Goal: Check status: Check status

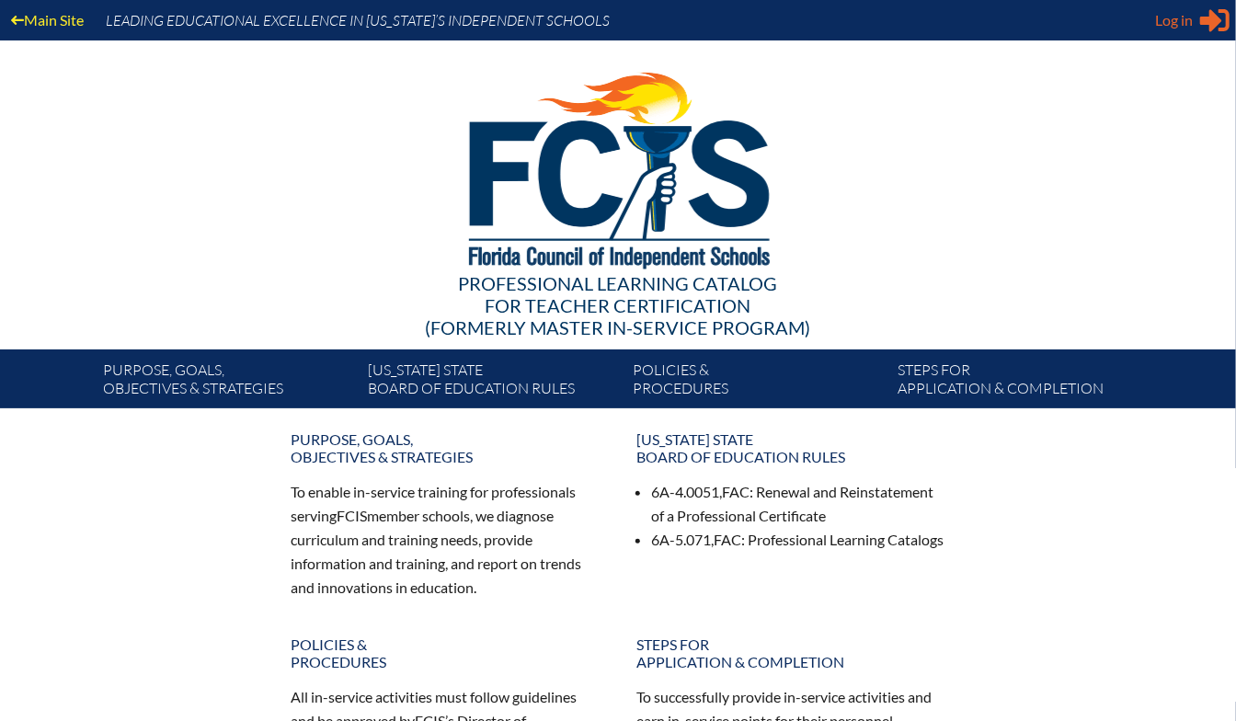
click at [1215, 17] on icon at bounding box center [1214, 20] width 29 height 23
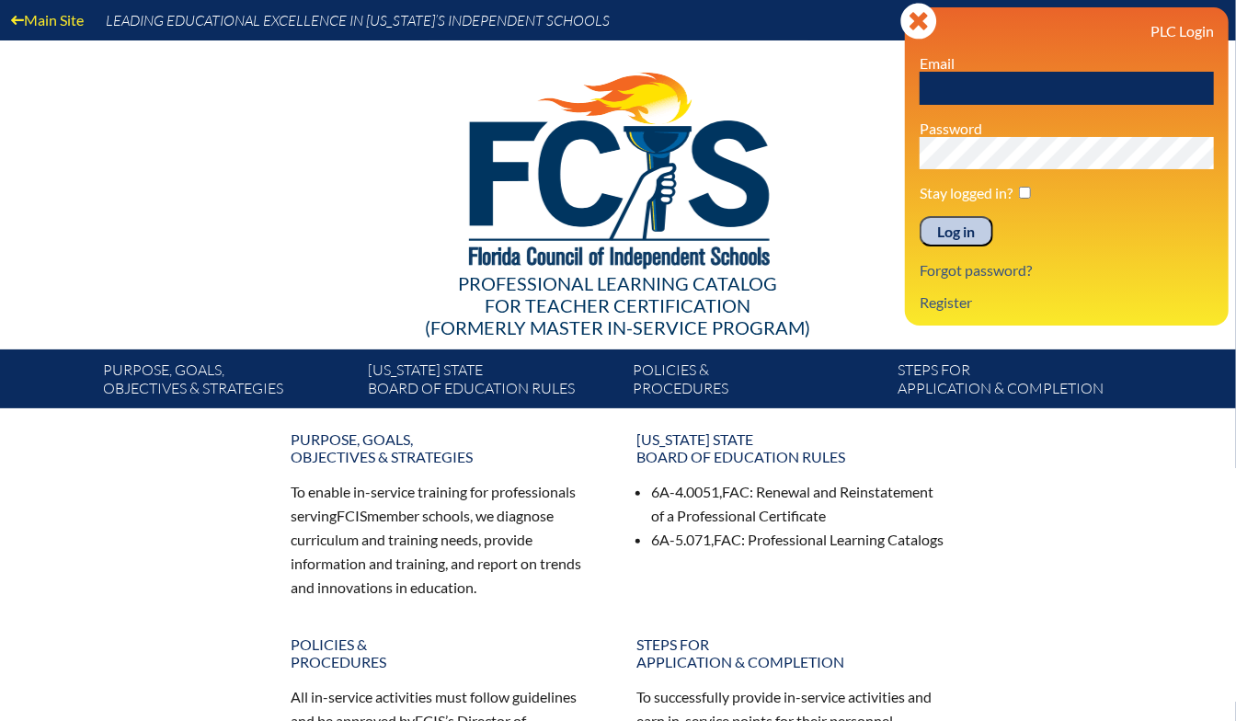
click at [1067, 87] on input "text" at bounding box center [1066, 88] width 294 height 33
type input "[EMAIL_ADDRESS][DOMAIN_NAME]"
click at [954, 228] on input "Log in" at bounding box center [956, 231] width 74 height 31
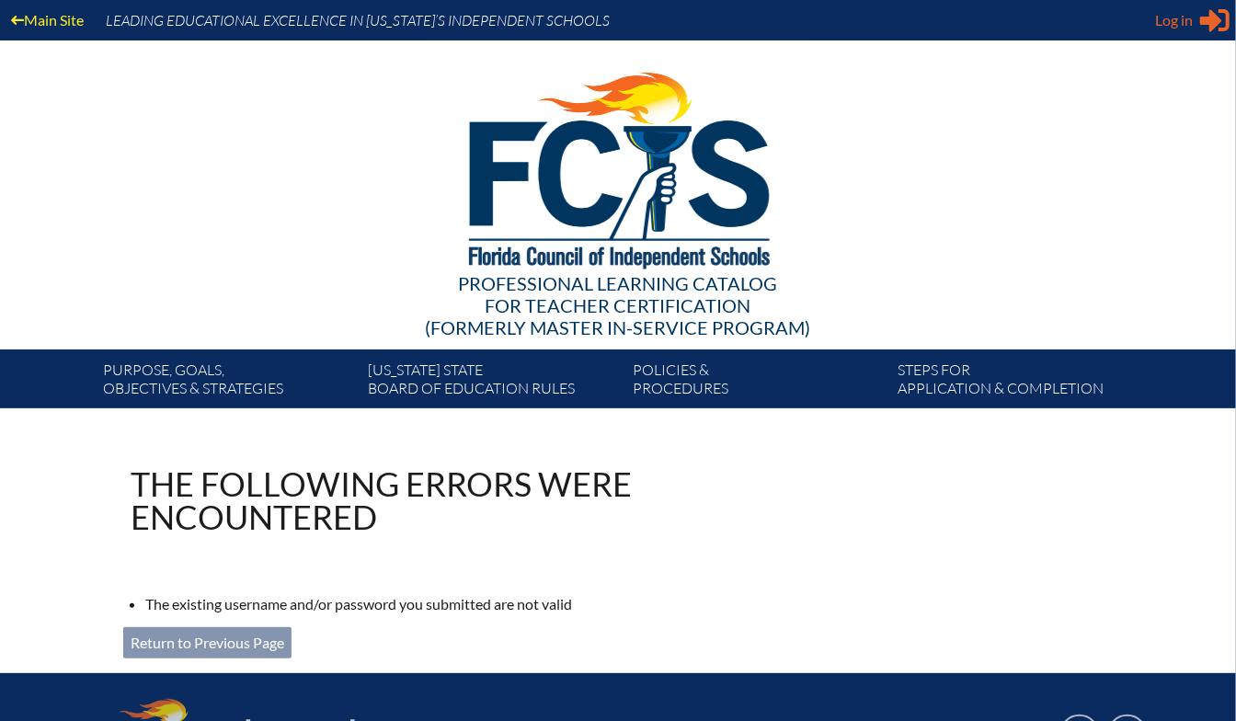
click at [1215, 23] on icon at bounding box center [1214, 20] width 29 height 23
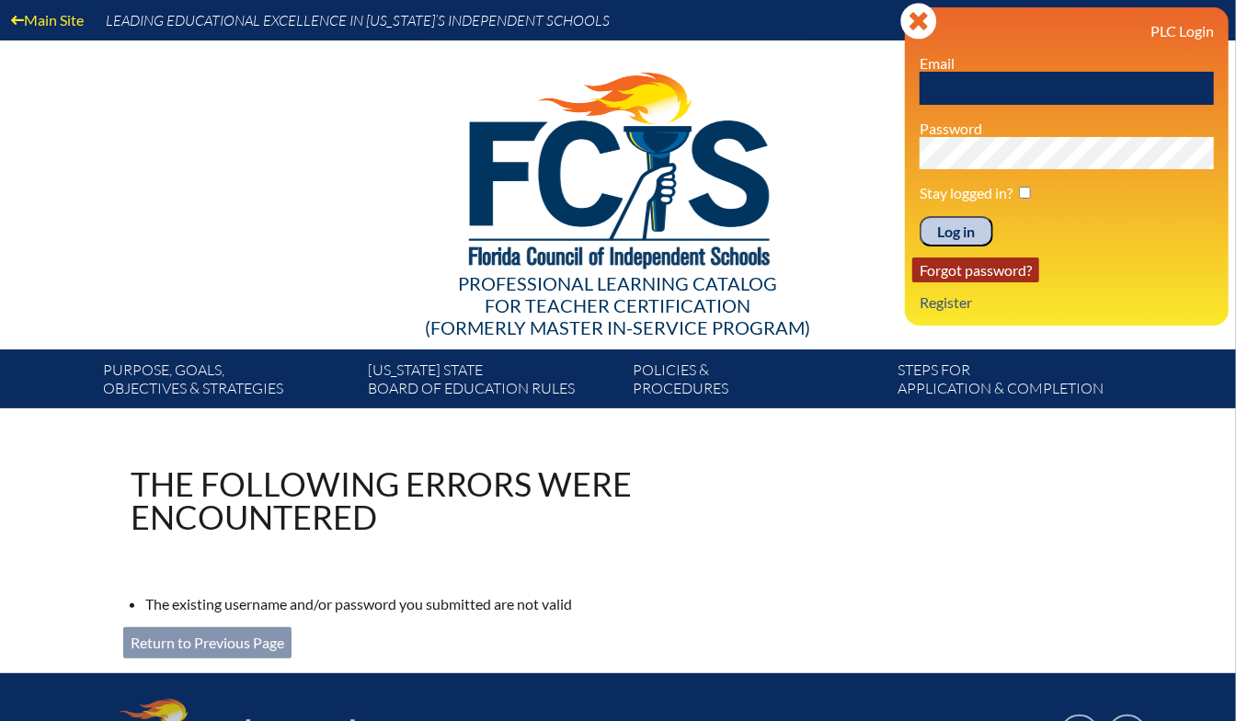
click at [986, 265] on link "Forgot password?" at bounding box center [975, 269] width 127 height 25
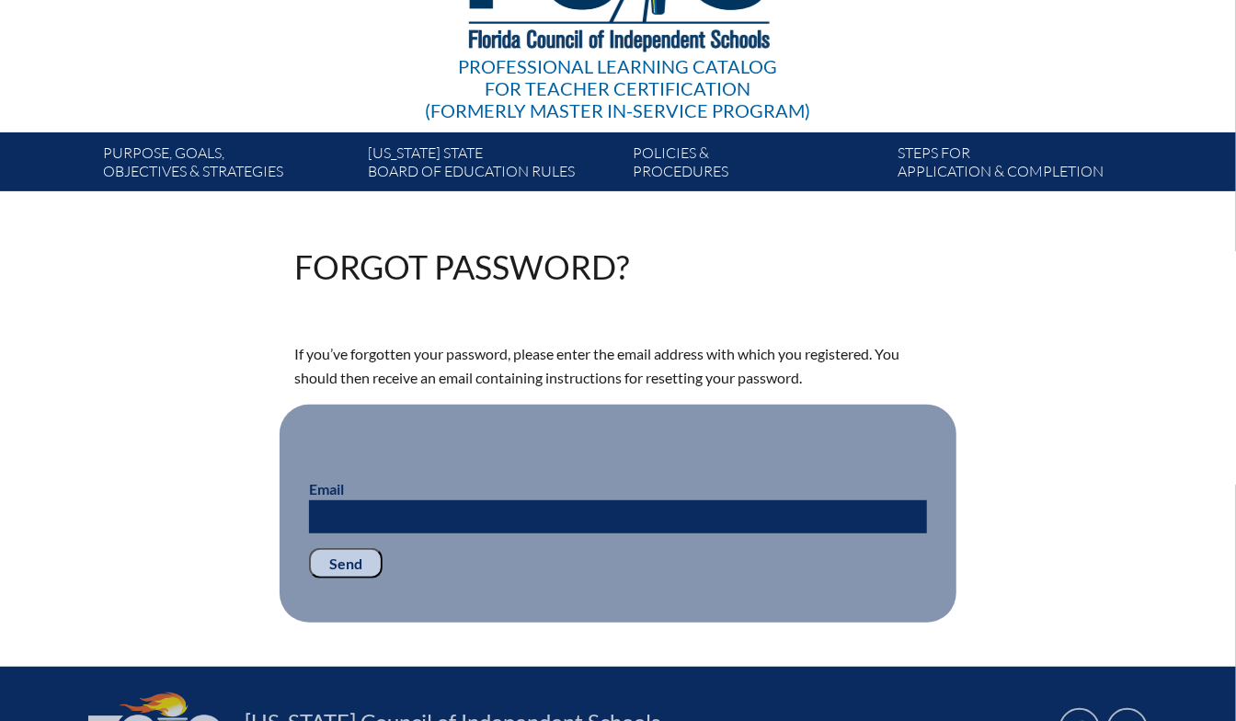
scroll to position [234, 0]
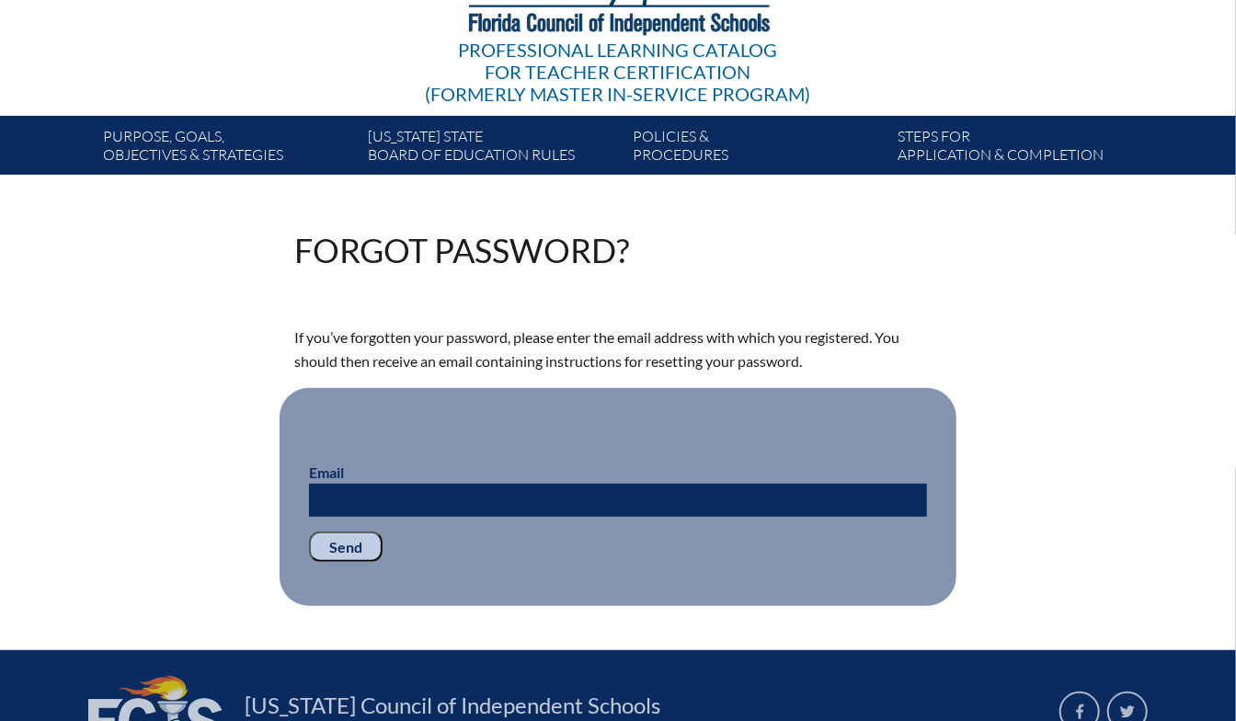
click at [439, 491] on input "Email" at bounding box center [618, 500] width 618 height 33
type input "kloor@palmertrinity.org"
click at [338, 545] on input "Send" at bounding box center [346, 546] width 74 height 31
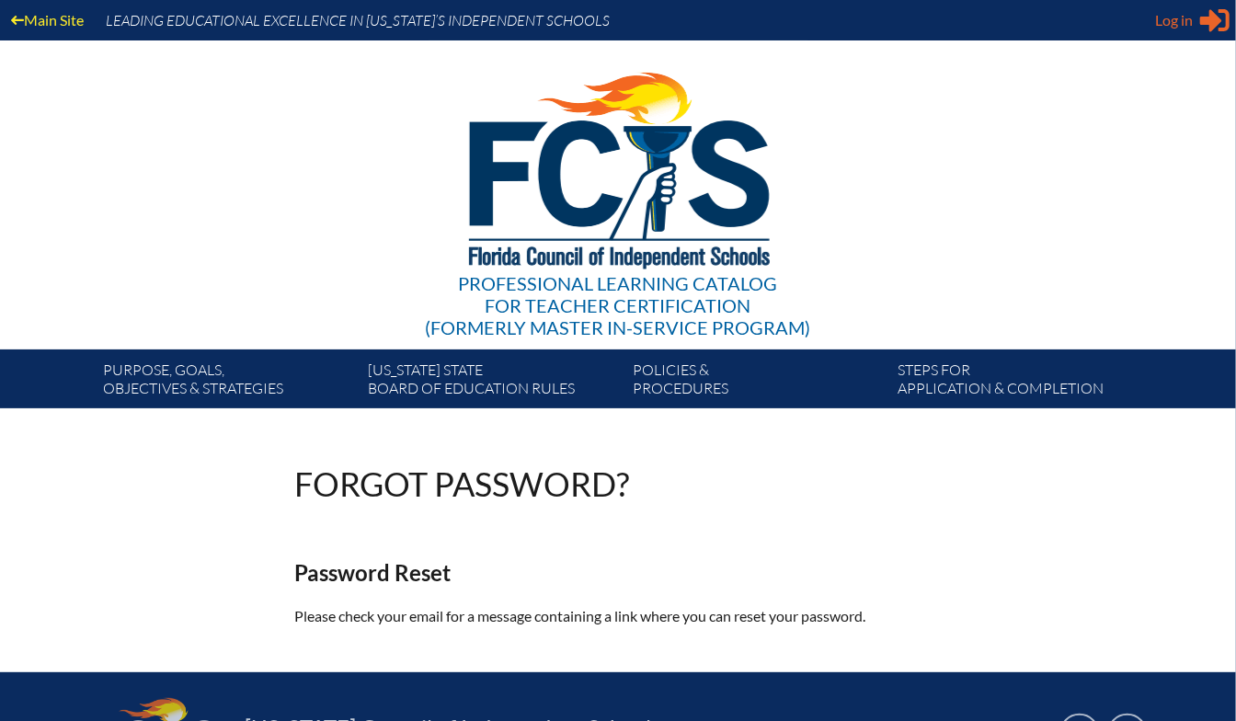
click at [1207, 23] on icon at bounding box center [1214, 20] width 29 height 23
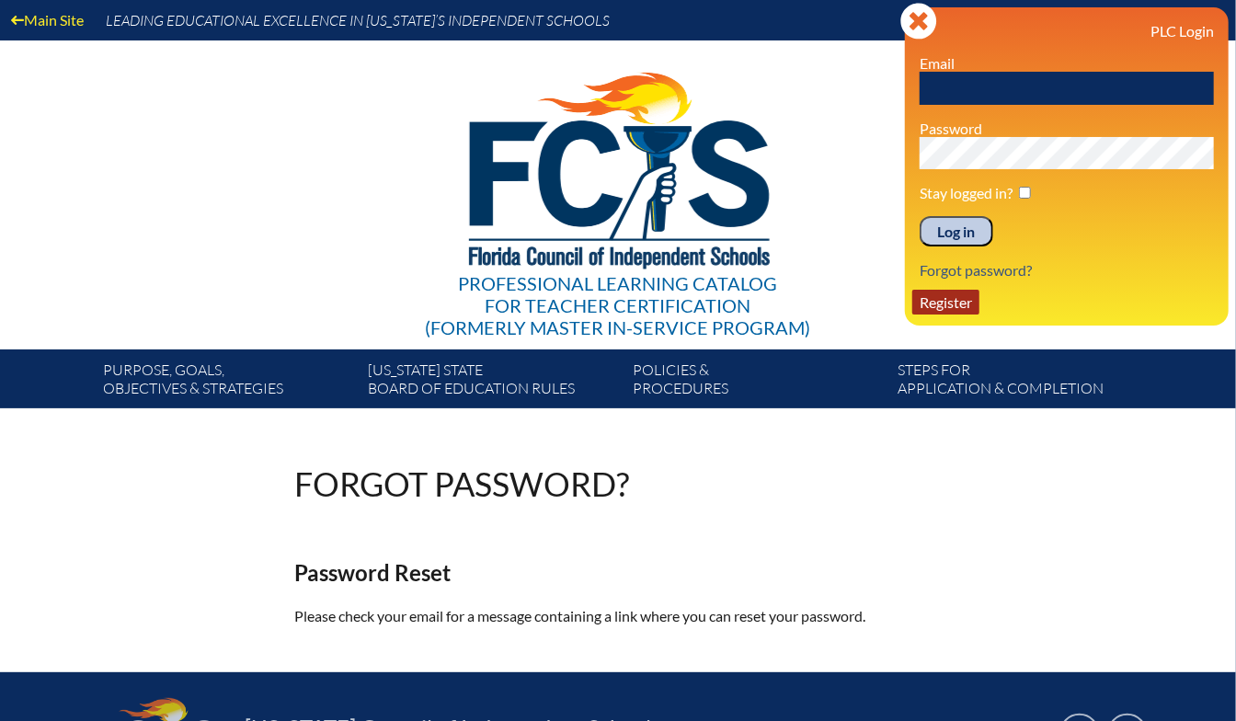
click at [953, 301] on link "Register" at bounding box center [945, 302] width 67 height 25
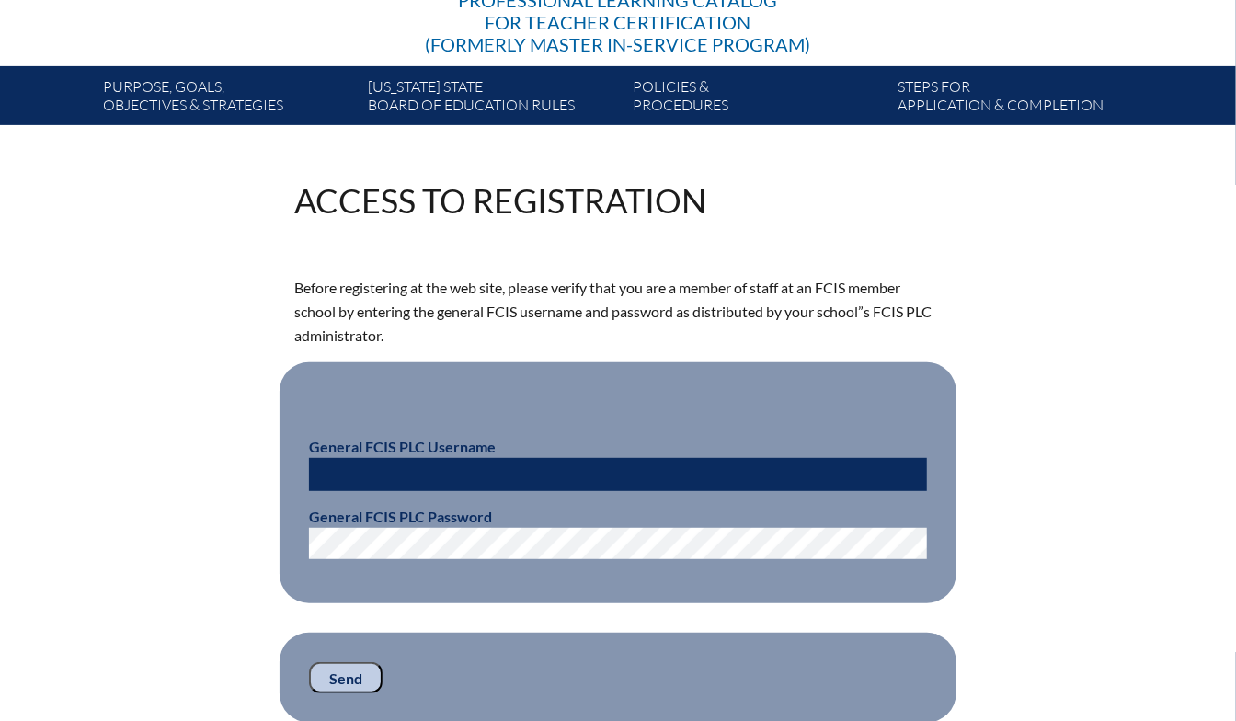
scroll to position [291, 0]
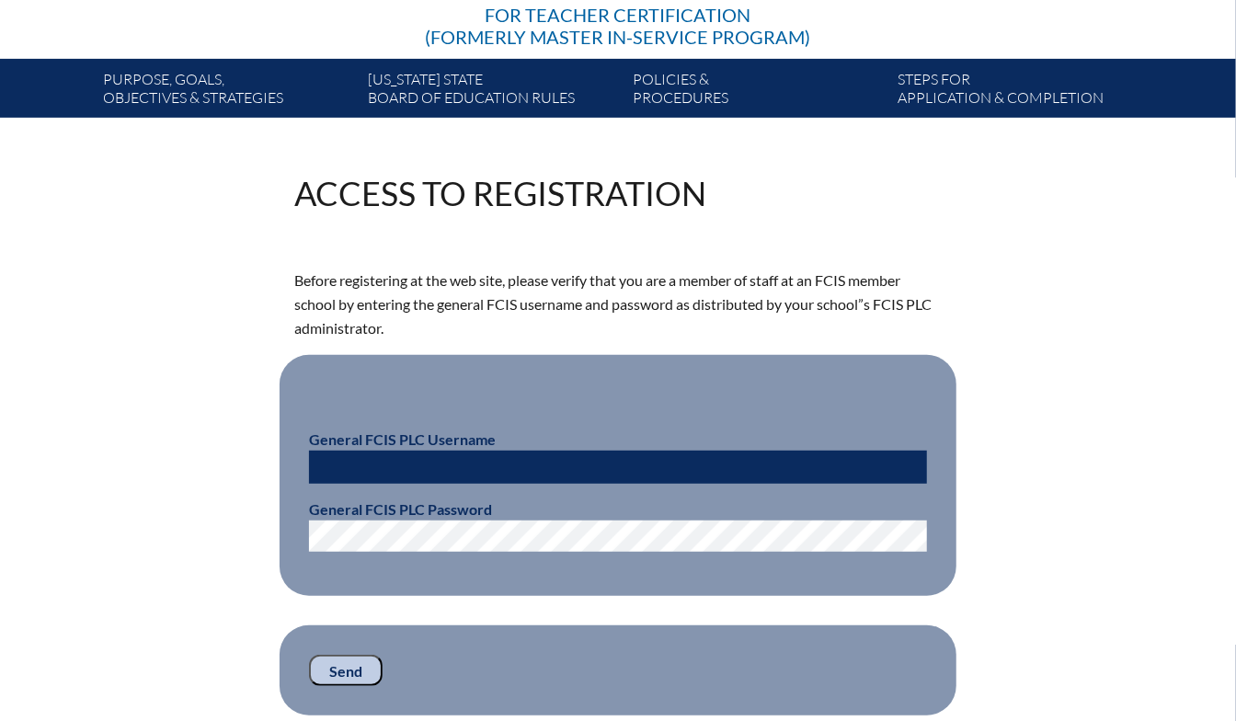
click at [783, 143] on div "Main Site Leading Educational Excellence in Florida’s Independent Schools Profe…" at bounding box center [618, 368] width 1236 height 1318
click at [388, 462] on input "text" at bounding box center [618, 467] width 618 height 33
click at [621, 334] on p "Before registering at the web site, please verify that you are a member of staf…" at bounding box center [617, 304] width 647 height 72
drag, startPoint x: 361, startPoint y: 464, endPoint x: 255, endPoint y: 459, distance: 106.8
click at [255, 459] on div "Access to Registration Before registering at the web site, please verify that y…" at bounding box center [617, 446] width 1033 height 539
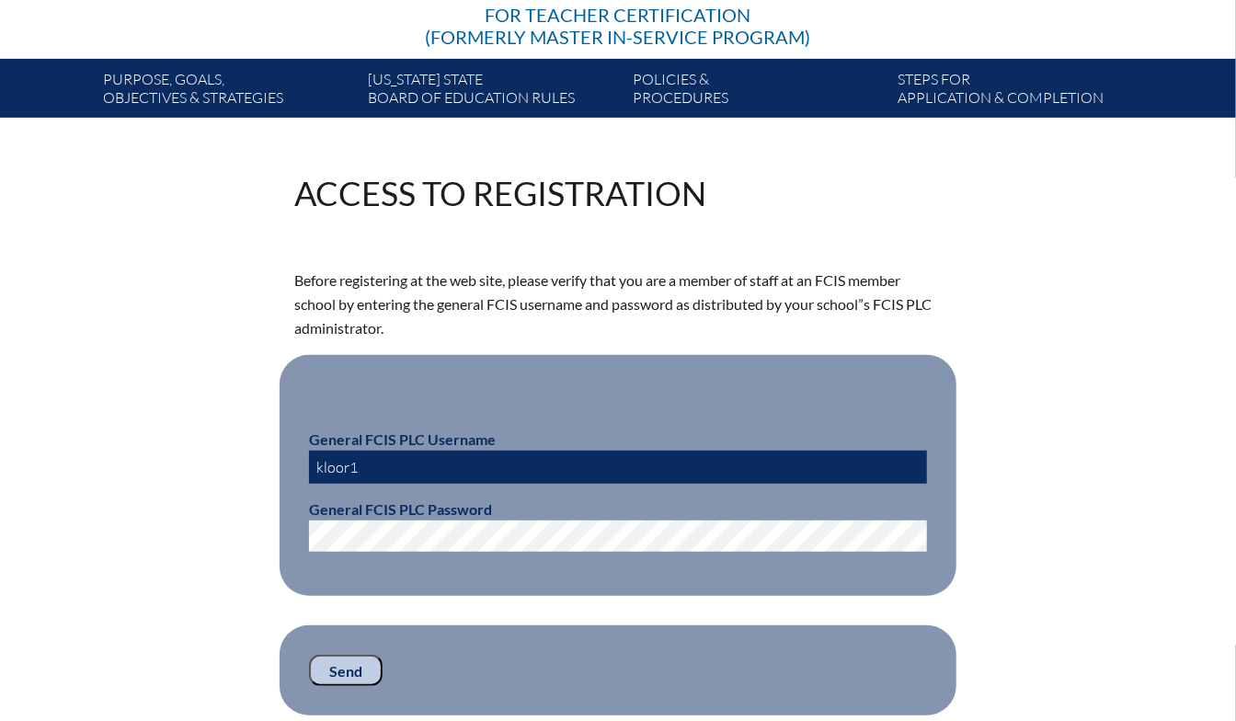
drag, startPoint x: 379, startPoint y: 469, endPoint x: 277, endPoint y: 445, distance: 104.8
click at [277, 445] on div "Access to Registration Before registering at the web site, please verify that y…" at bounding box center [617, 446] width 1033 height 539
type input "[EMAIL_ADDRESS][DOMAIN_NAME]"
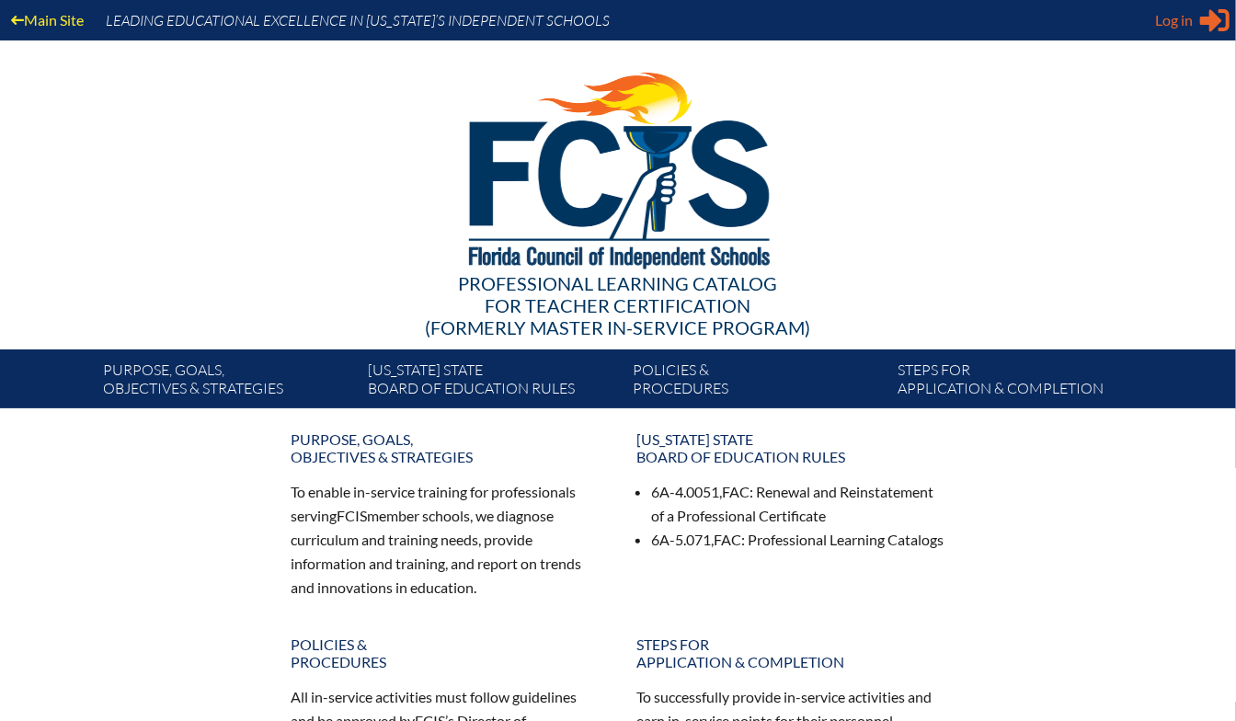
click at [1188, 27] on span "Log in" at bounding box center [1174, 20] width 38 height 22
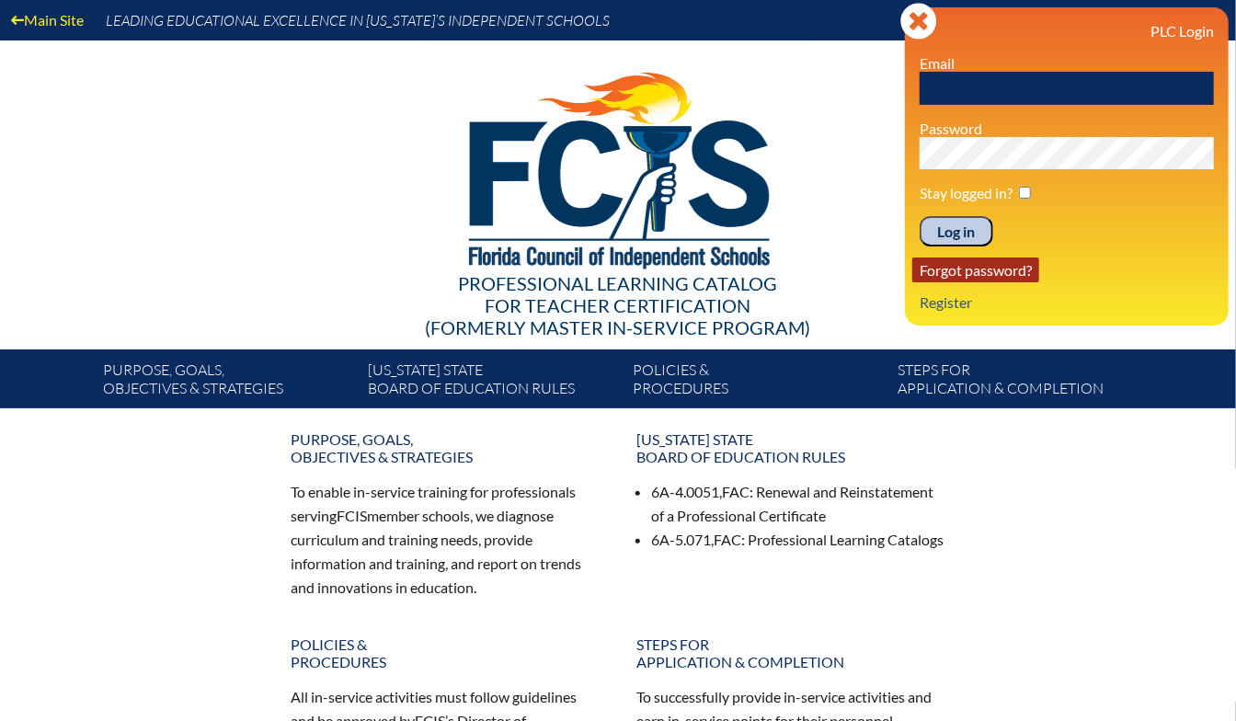
click at [1010, 269] on link "Forgot password?" at bounding box center [975, 269] width 127 height 25
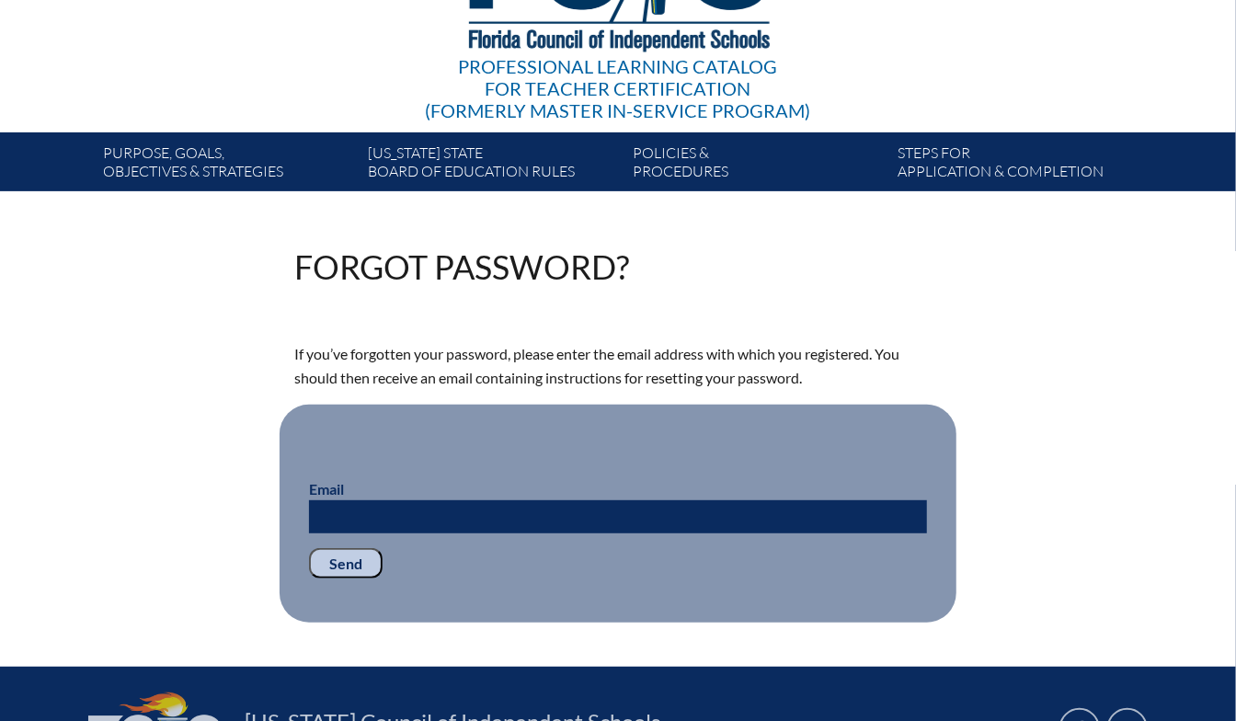
scroll to position [245, 0]
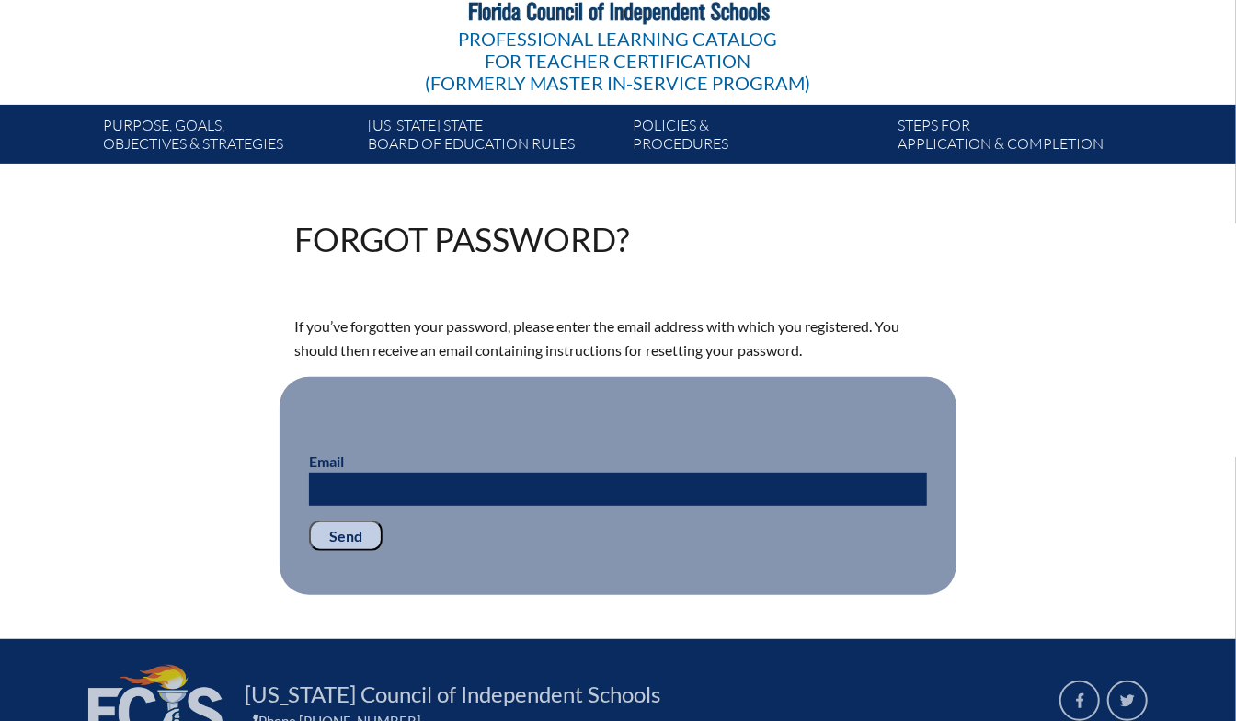
click at [448, 479] on input "Email" at bounding box center [618, 489] width 618 height 33
type input "kloor@palmertrinity.org"
click at [349, 532] on input "Send" at bounding box center [346, 535] width 74 height 31
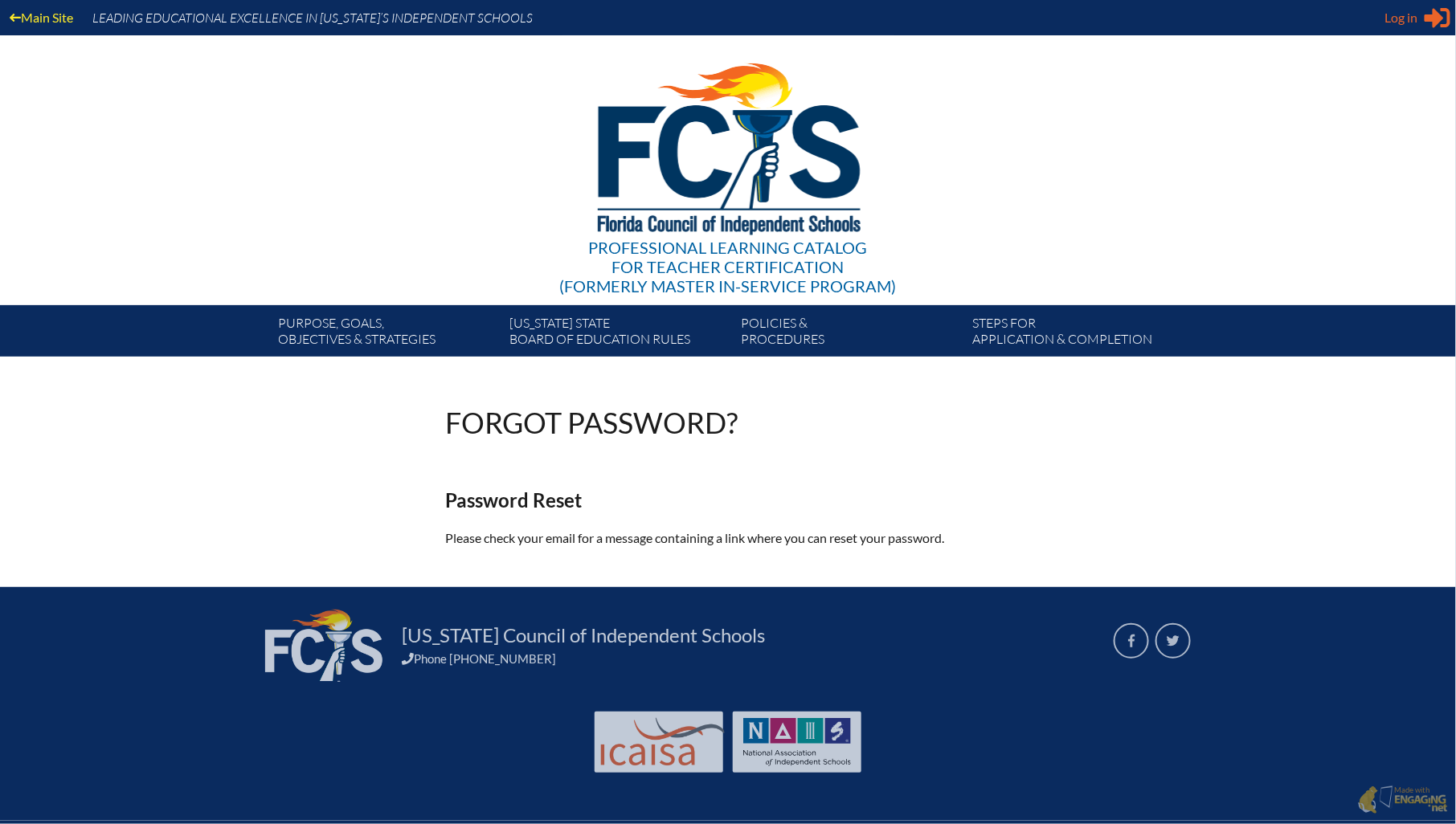
click at [1079, 17] on icon at bounding box center [1437, 17] width 25 height 20
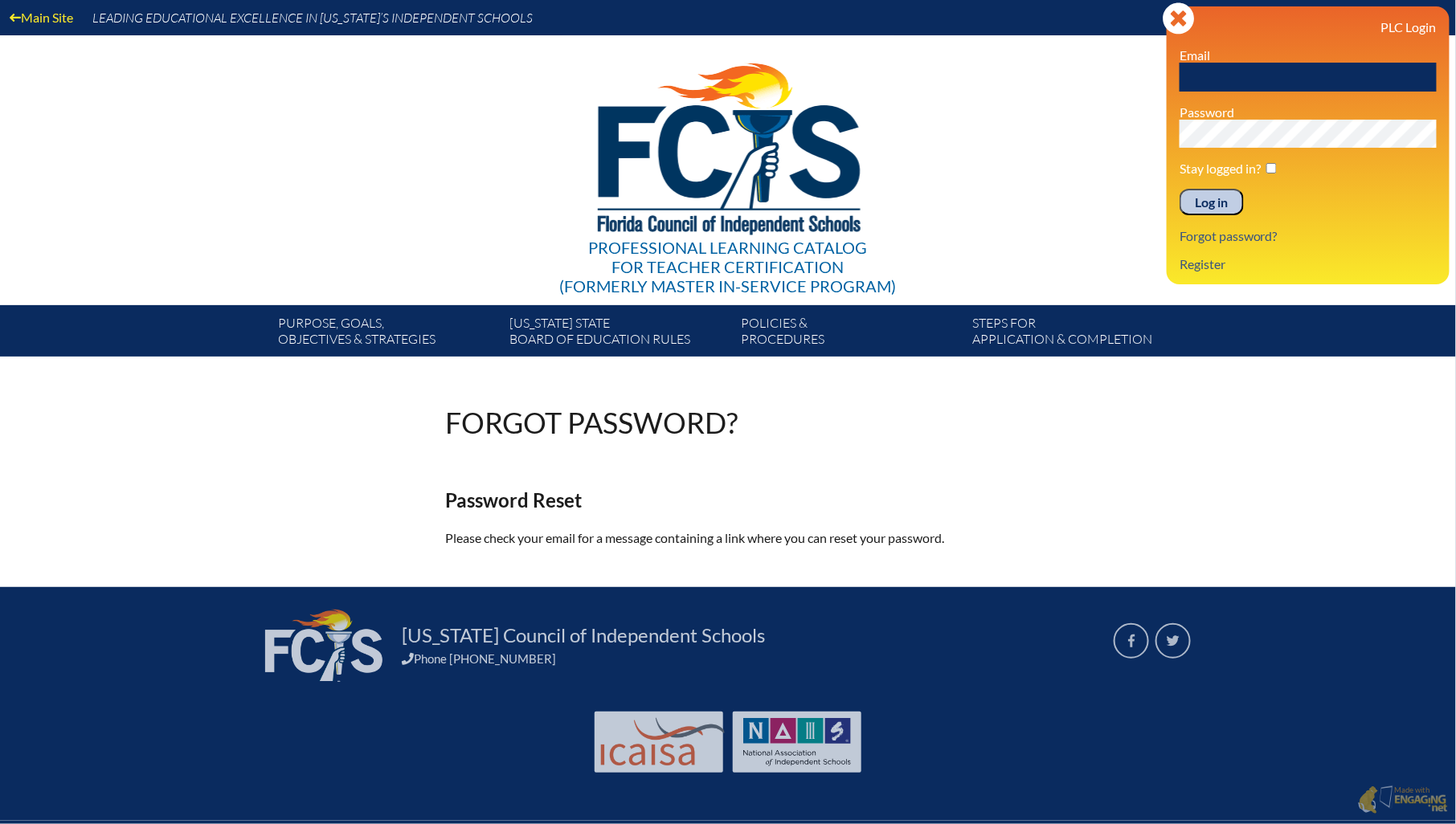
click at [1079, 87] on input "text" at bounding box center [1308, 77] width 257 height 29
type input "kloor@palmertrinity.org"
click at [1079, 189] on input "Log in" at bounding box center [1212, 202] width 65 height 27
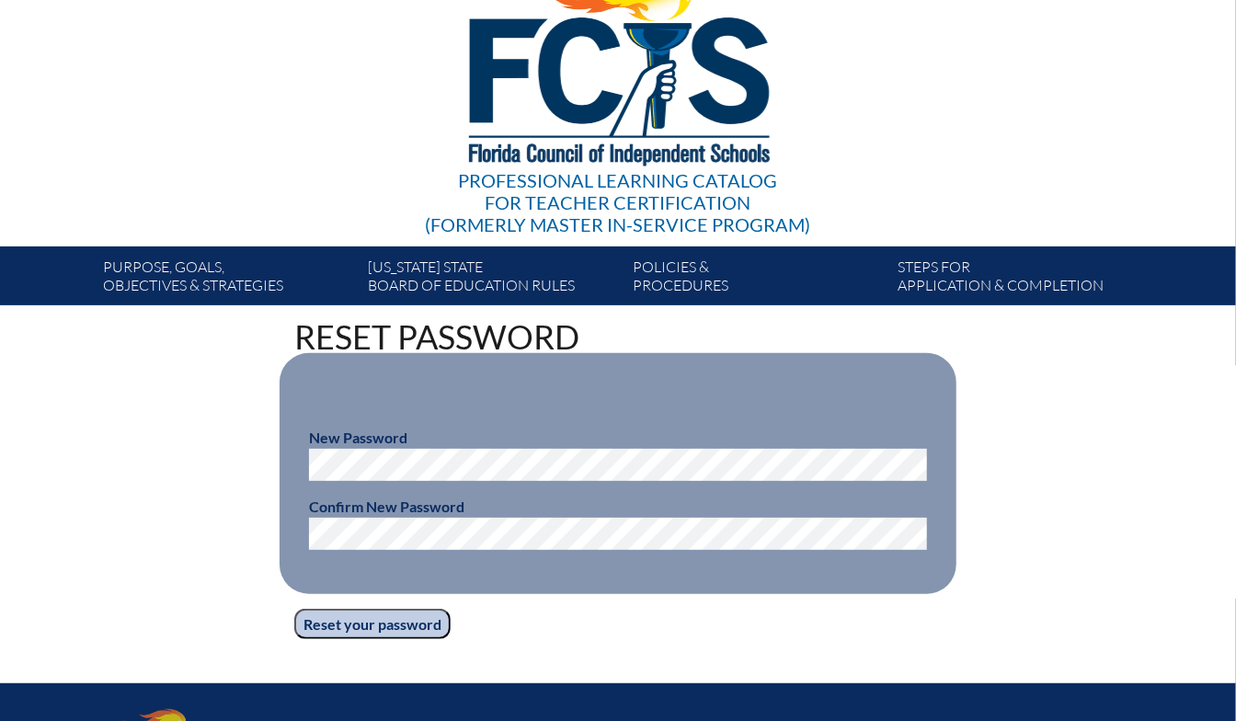
scroll to position [141, 0]
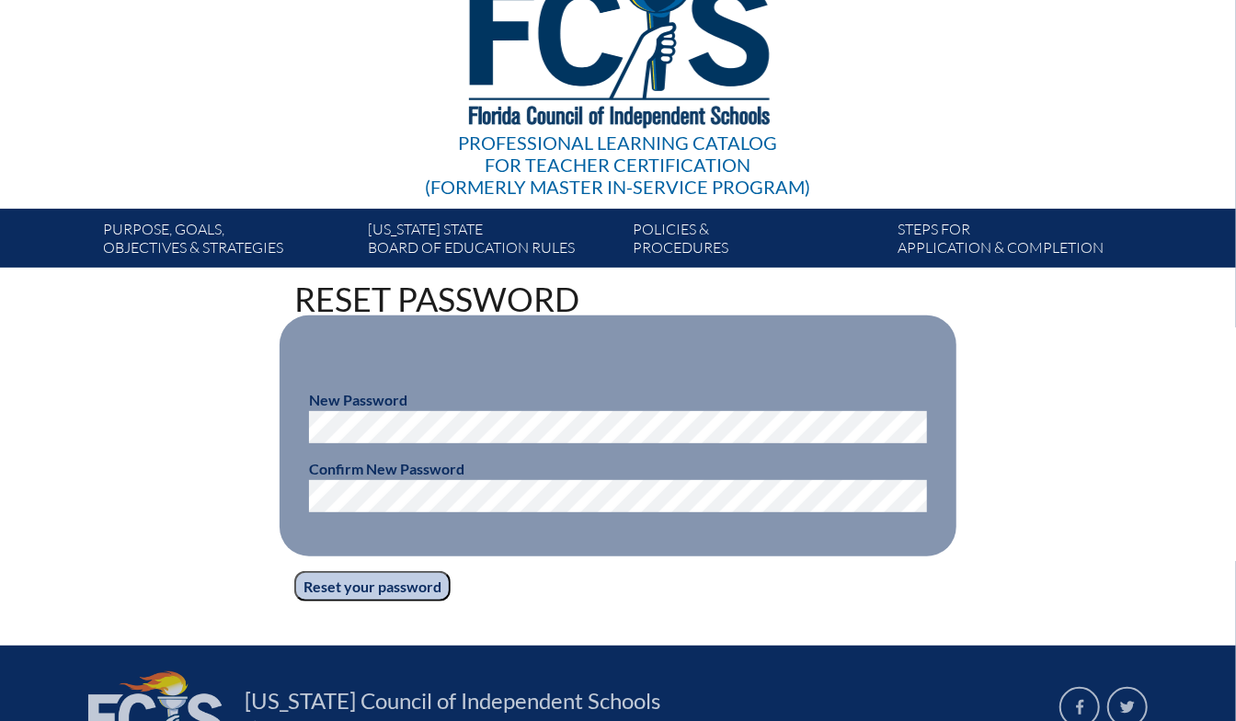
click at [378, 584] on input "Reset your password" at bounding box center [372, 586] width 156 height 31
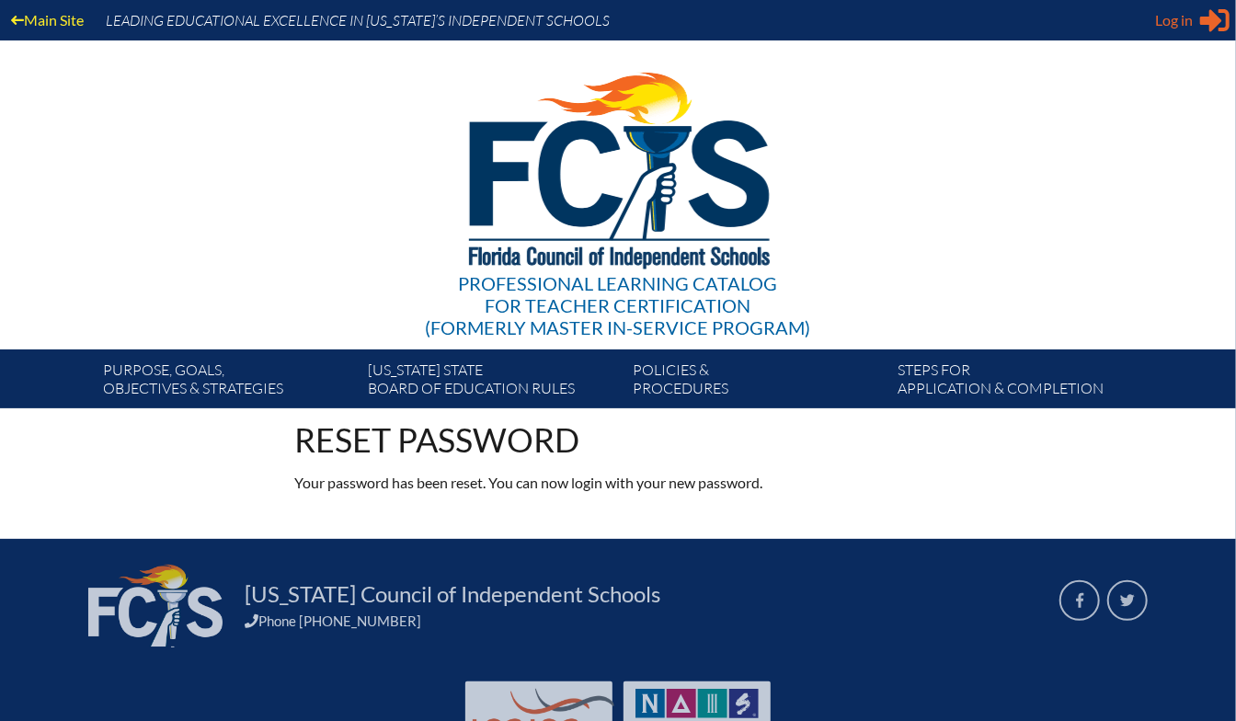
click at [1219, 22] on icon at bounding box center [1214, 20] width 29 height 23
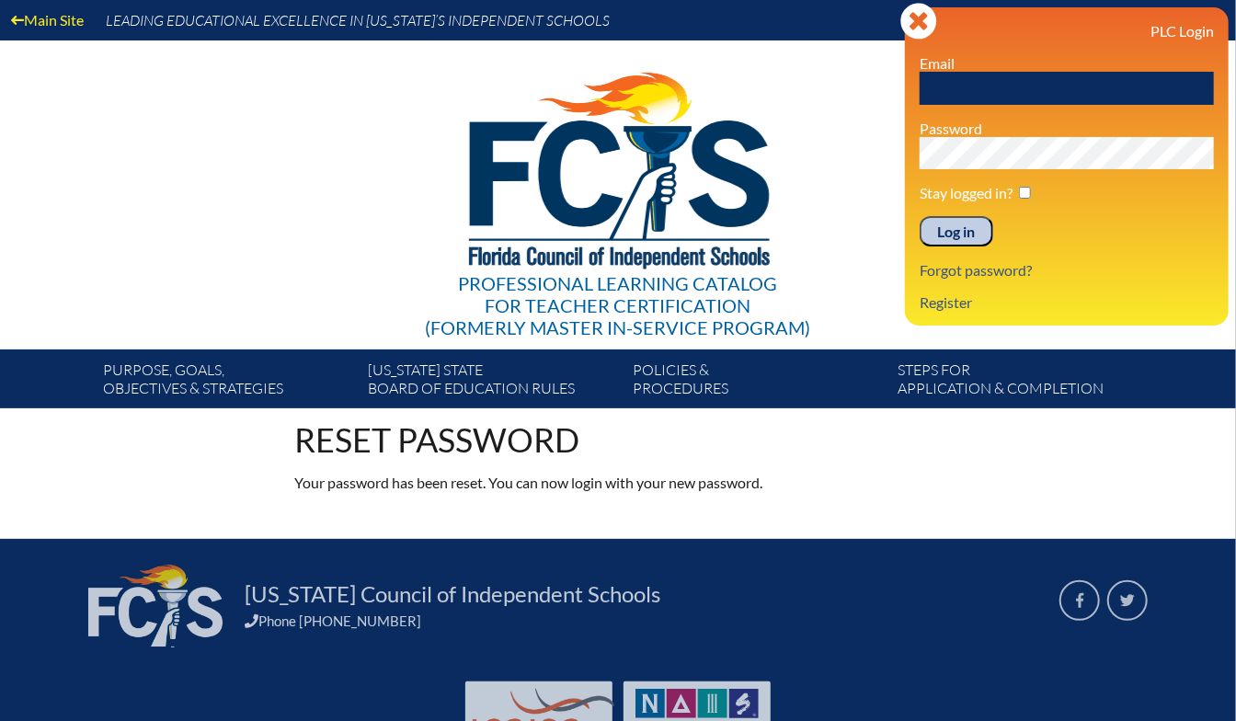
click at [1078, 74] on input "text" at bounding box center [1066, 88] width 294 height 33
type input "[EMAIL_ADDRESS][DOMAIN_NAME]"
click at [1029, 187] on input "checkbox" at bounding box center [1025, 193] width 12 height 12
checkbox input "true"
click at [953, 232] on input "Log in" at bounding box center [956, 231] width 74 height 31
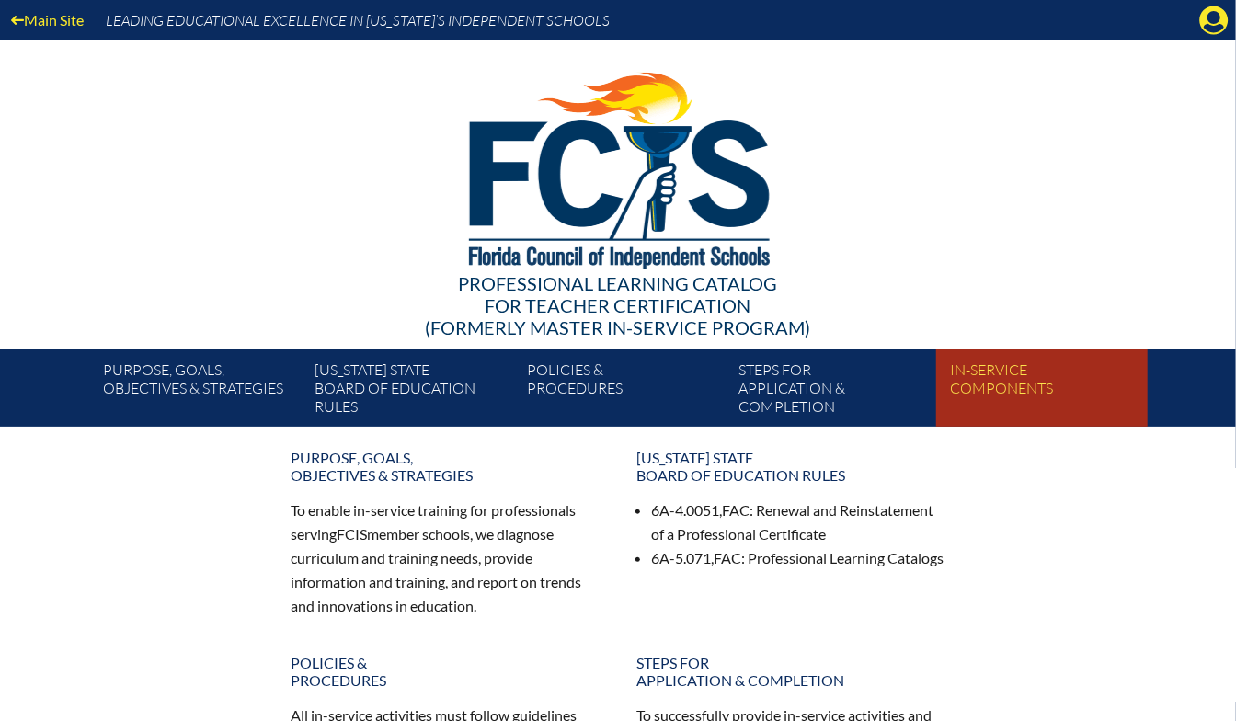
click at [986, 380] on link "In-service components" at bounding box center [1048, 392] width 211 height 70
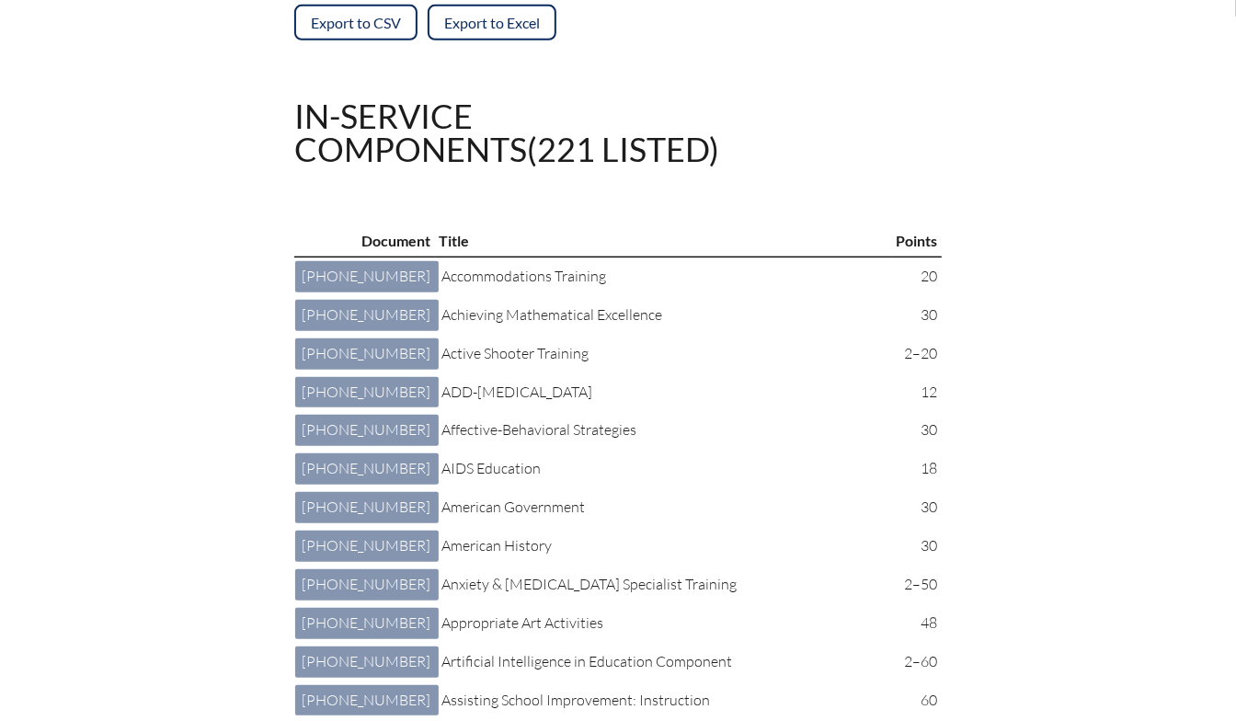
scroll to position [395, 0]
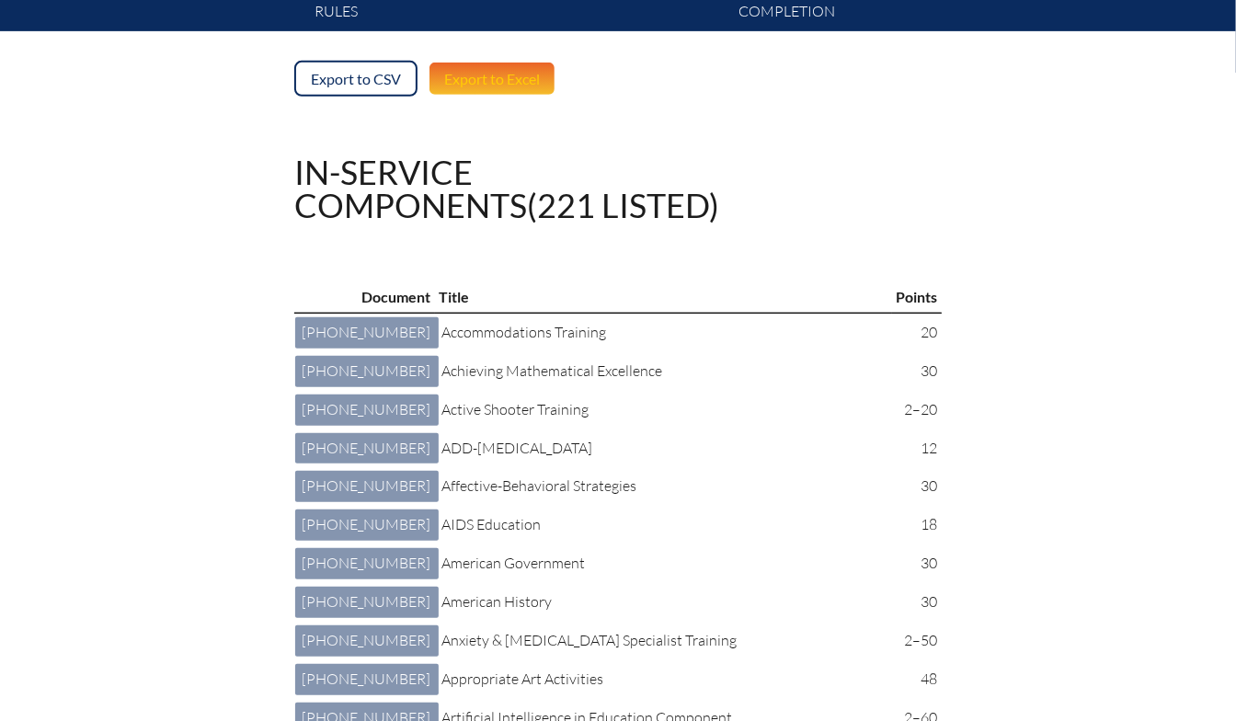
click at [503, 76] on link "Export to Excel" at bounding box center [492, 79] width 129 height 36
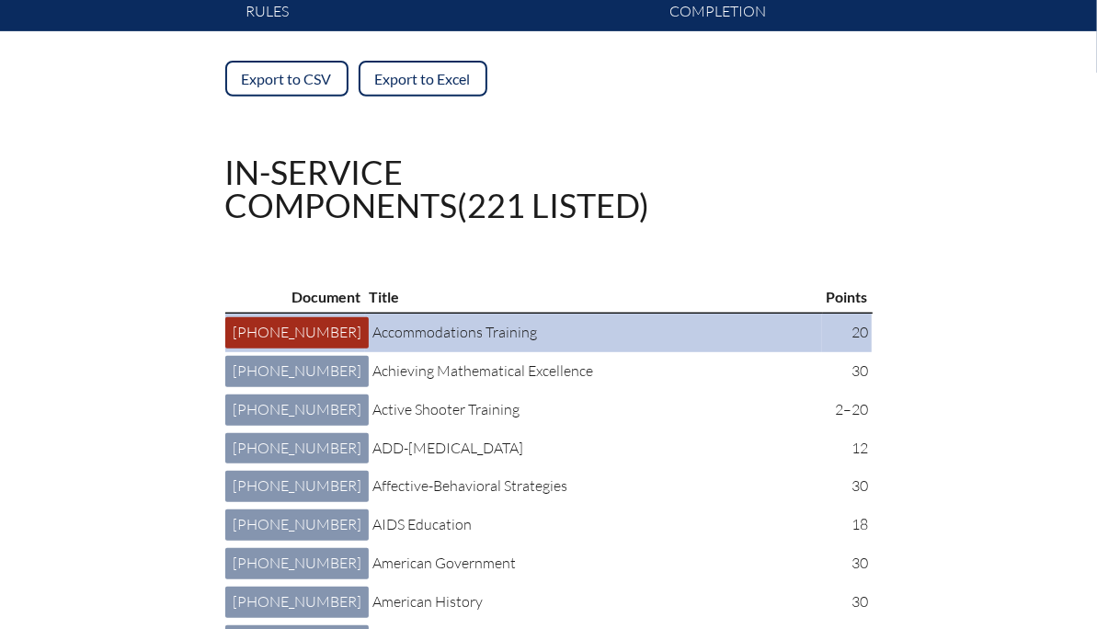
click at [253, 333] on link "4 401 003: Accommodations Training 4-401-003" at bounding box center [296, 332] width 143 height 31
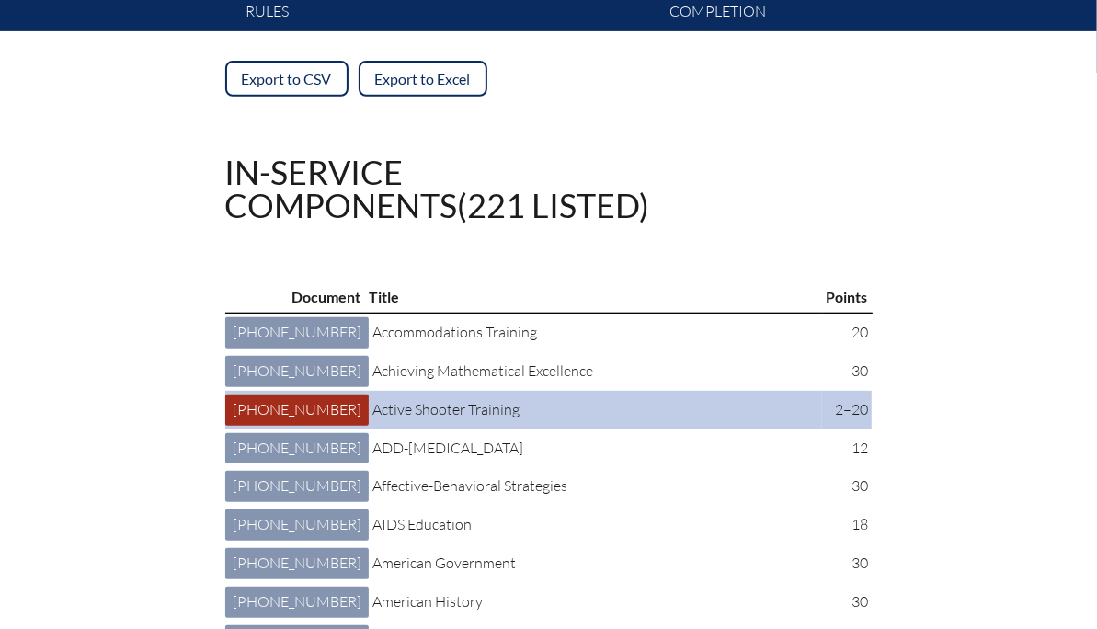
click at [267, 426] on link "6 414 005: Active Shooter Training 6-414-005" at bounding box center [296, 409] width 143 height 31
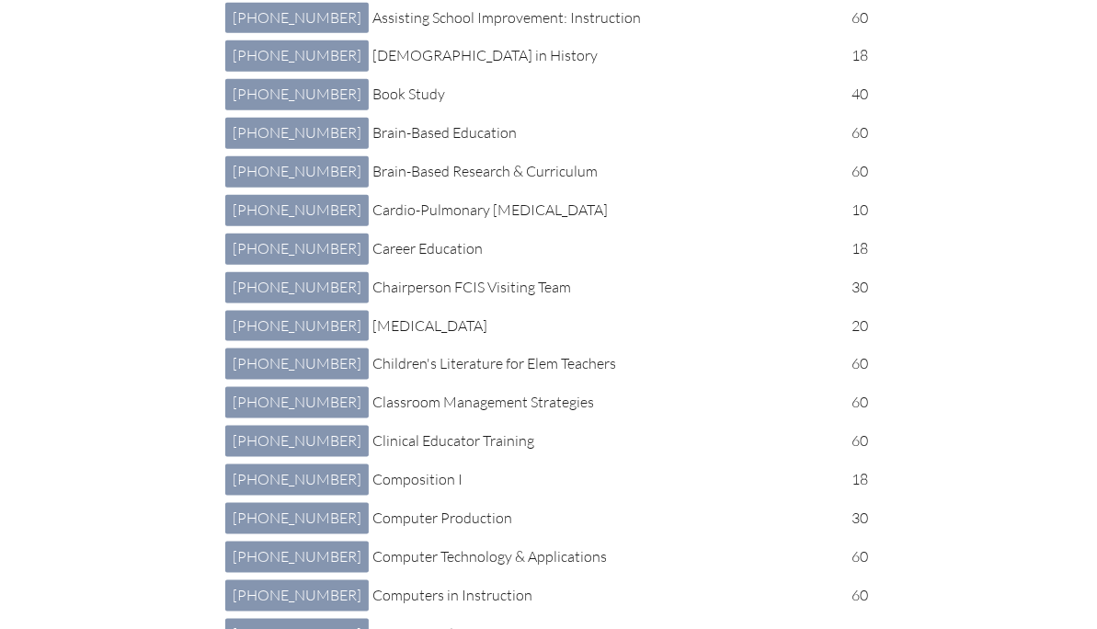
scroll to position [1077, 0]
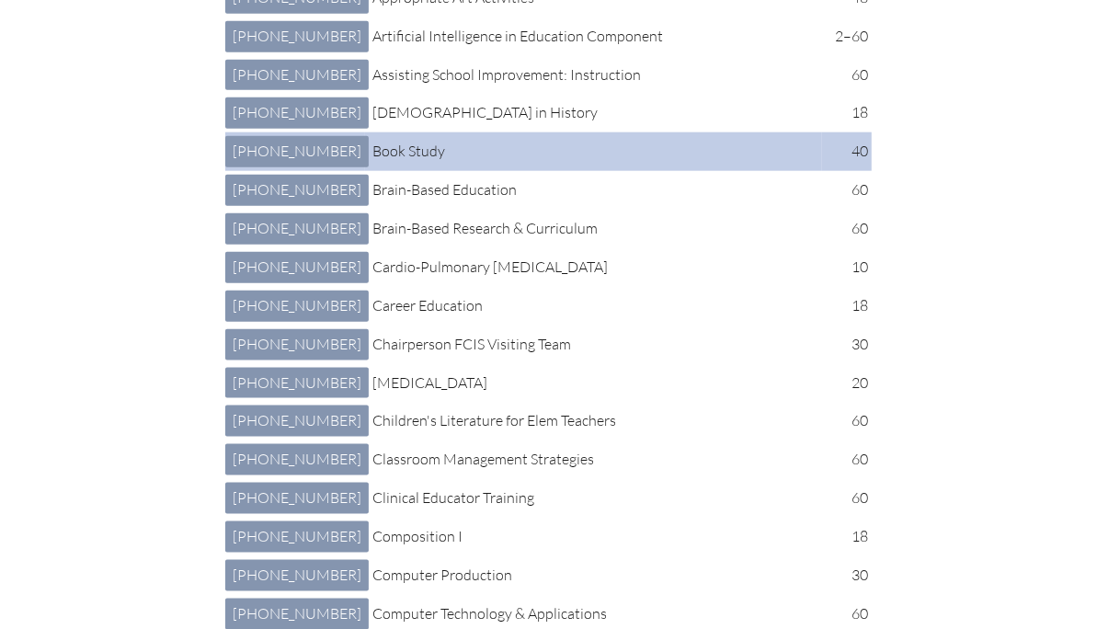
click at [389, 171] on td "Book Study" at bounding box center [593, 151] width 457 height 39
click at [274, 167] on link "2 013 006: Book Study 2-013-006" at bounding box center [296, 151] width 143 height 31
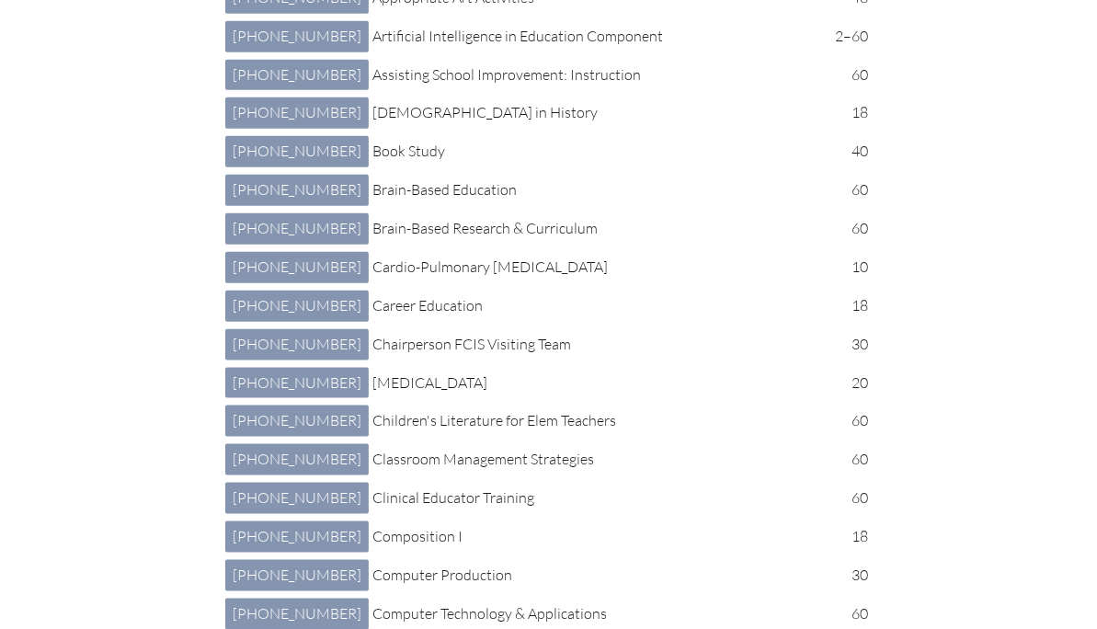
scroll to position [0, 0]
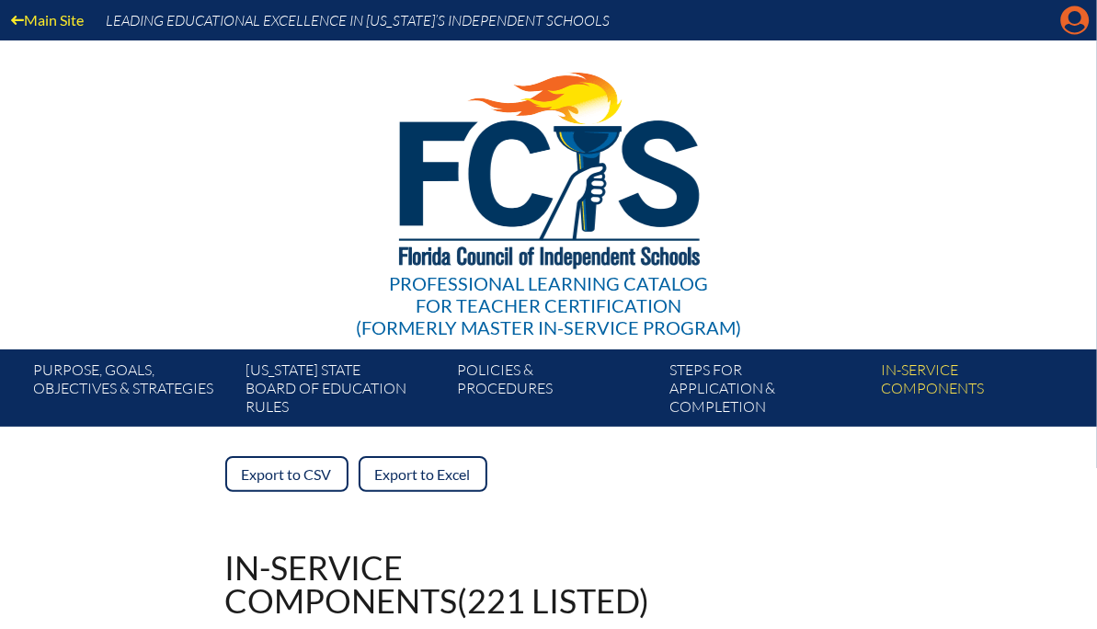
click at [1077, 20] on icon "Manage account" at bounding box center [1074, 20] width 29 height 29
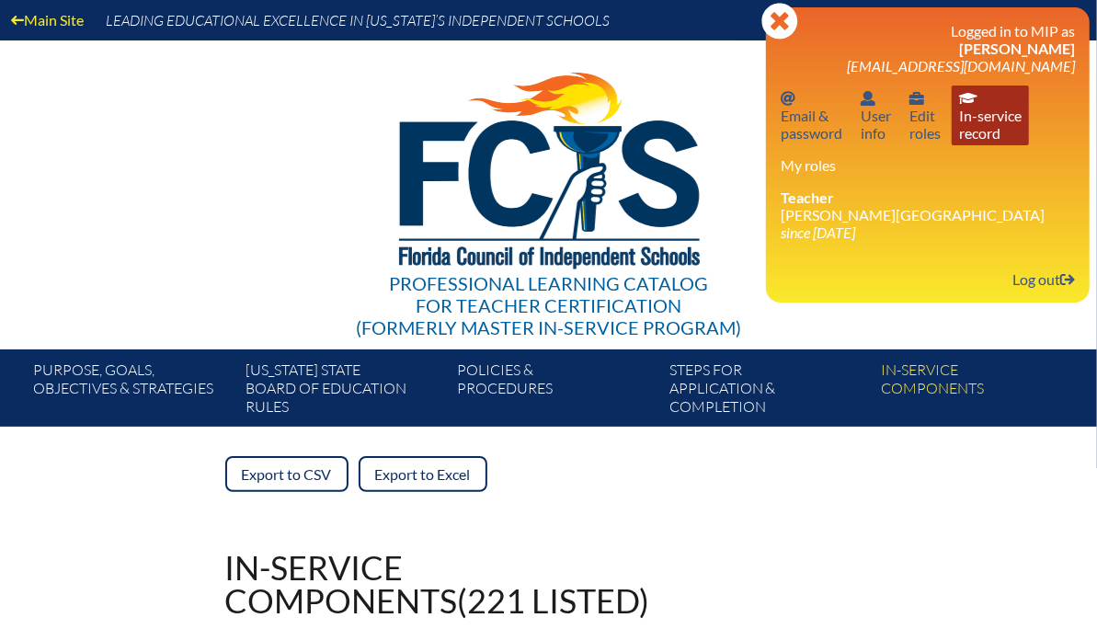
click at [981, 124] on link "In-service record In-service record" at bounding box center [990, 116] width 77 height 60
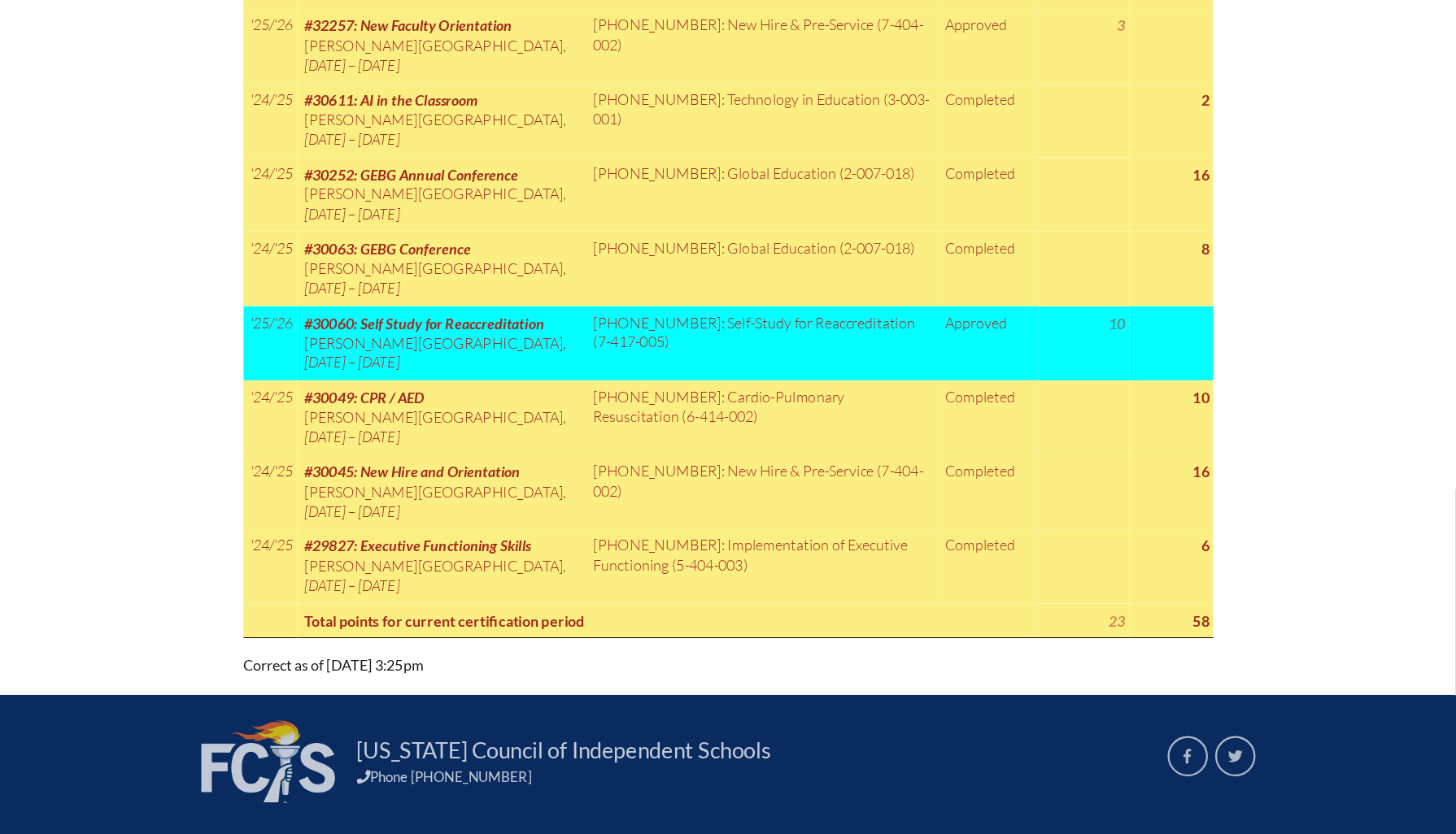
scroll to position [1035, 0]
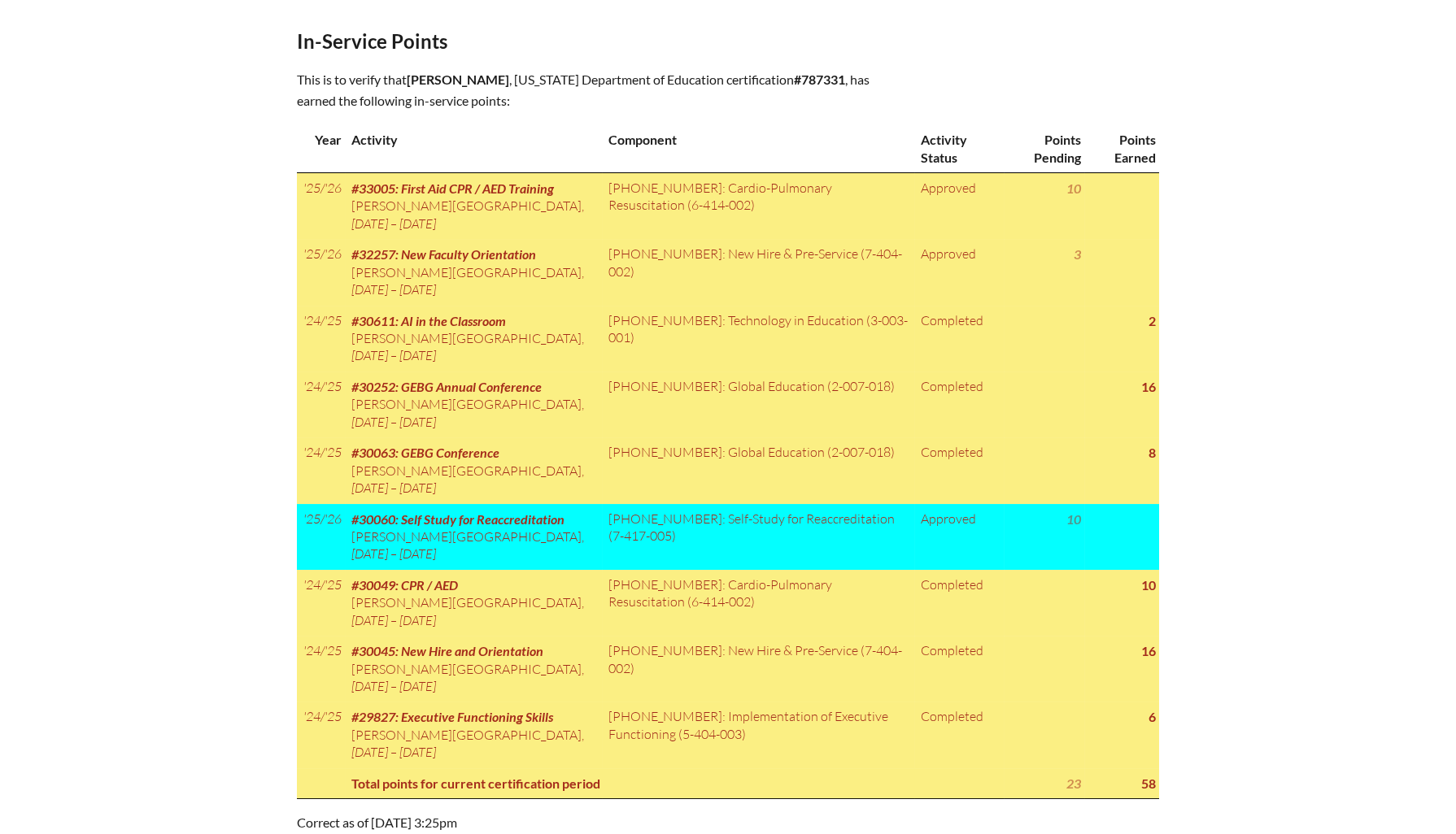
scroll to position [804, 0]
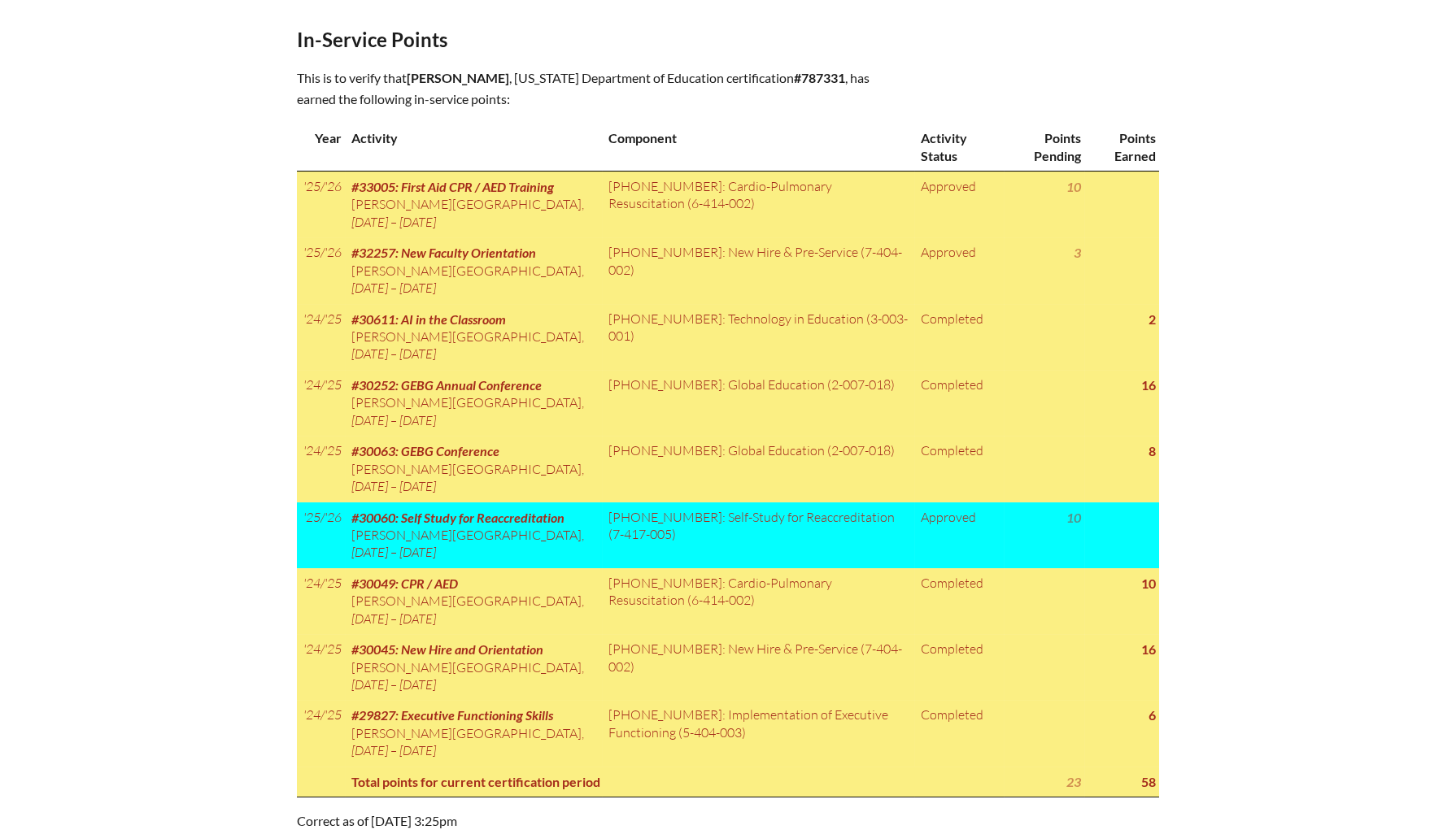
click at [969, 106] on div "In-service record [PERSON_NAME] Areas of Certification Biology (grades 6-12) Ge…" at bounding box center [728, 228] width 1456 height 1206
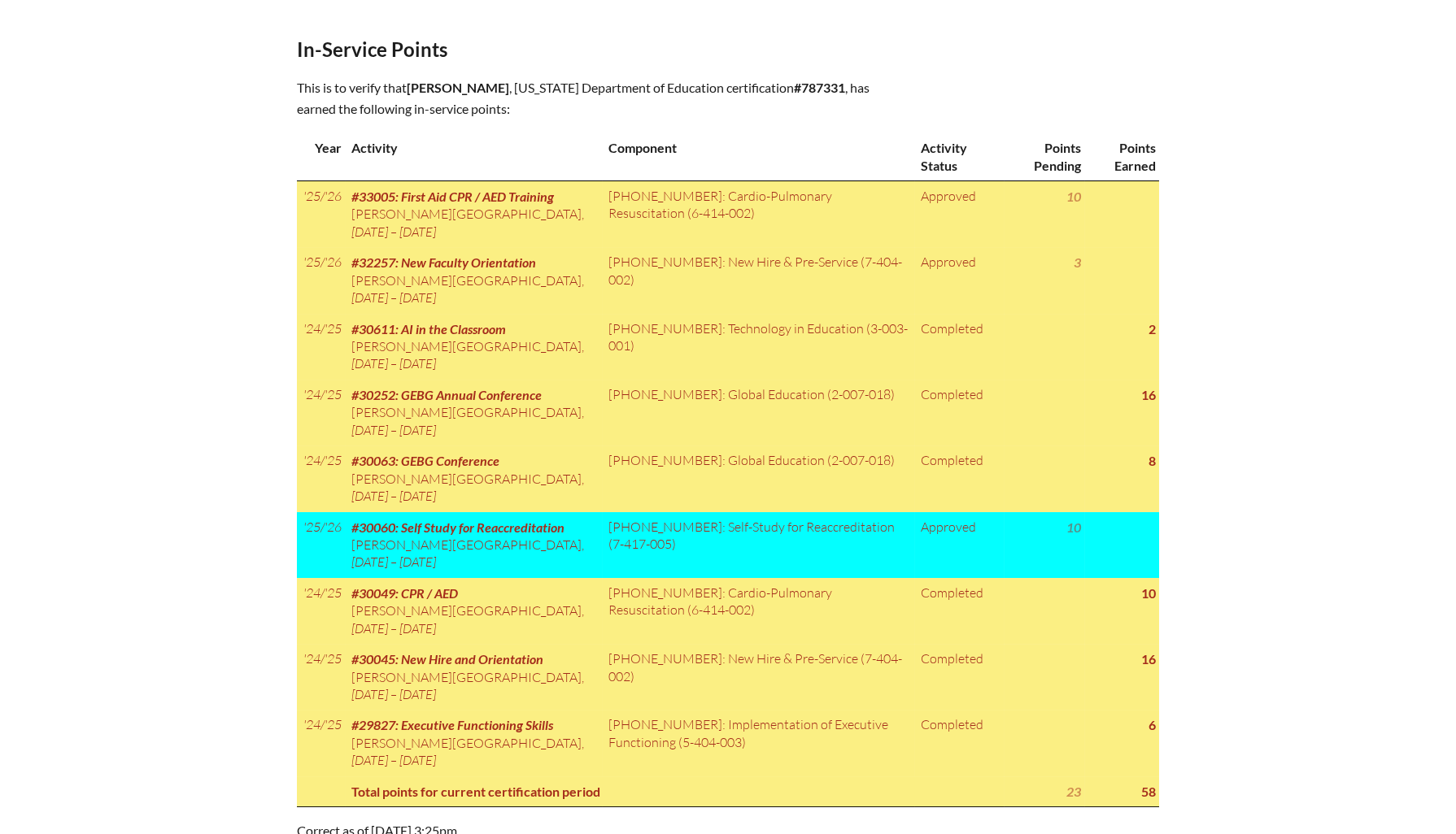
scroll to position [835, 0]
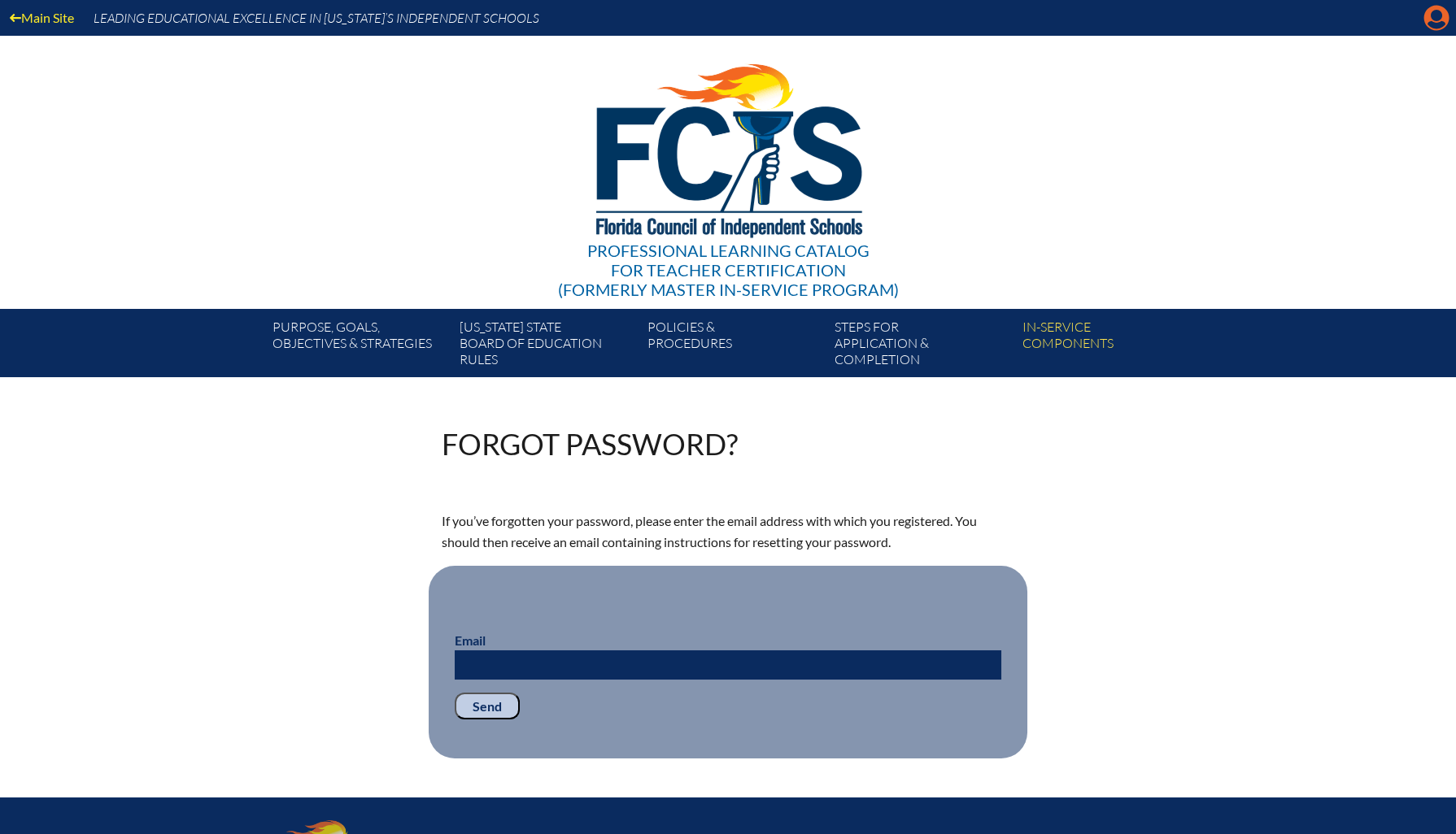
click at [1438, 21] on icon at bounding box center [1437, 18] width 26 height 26
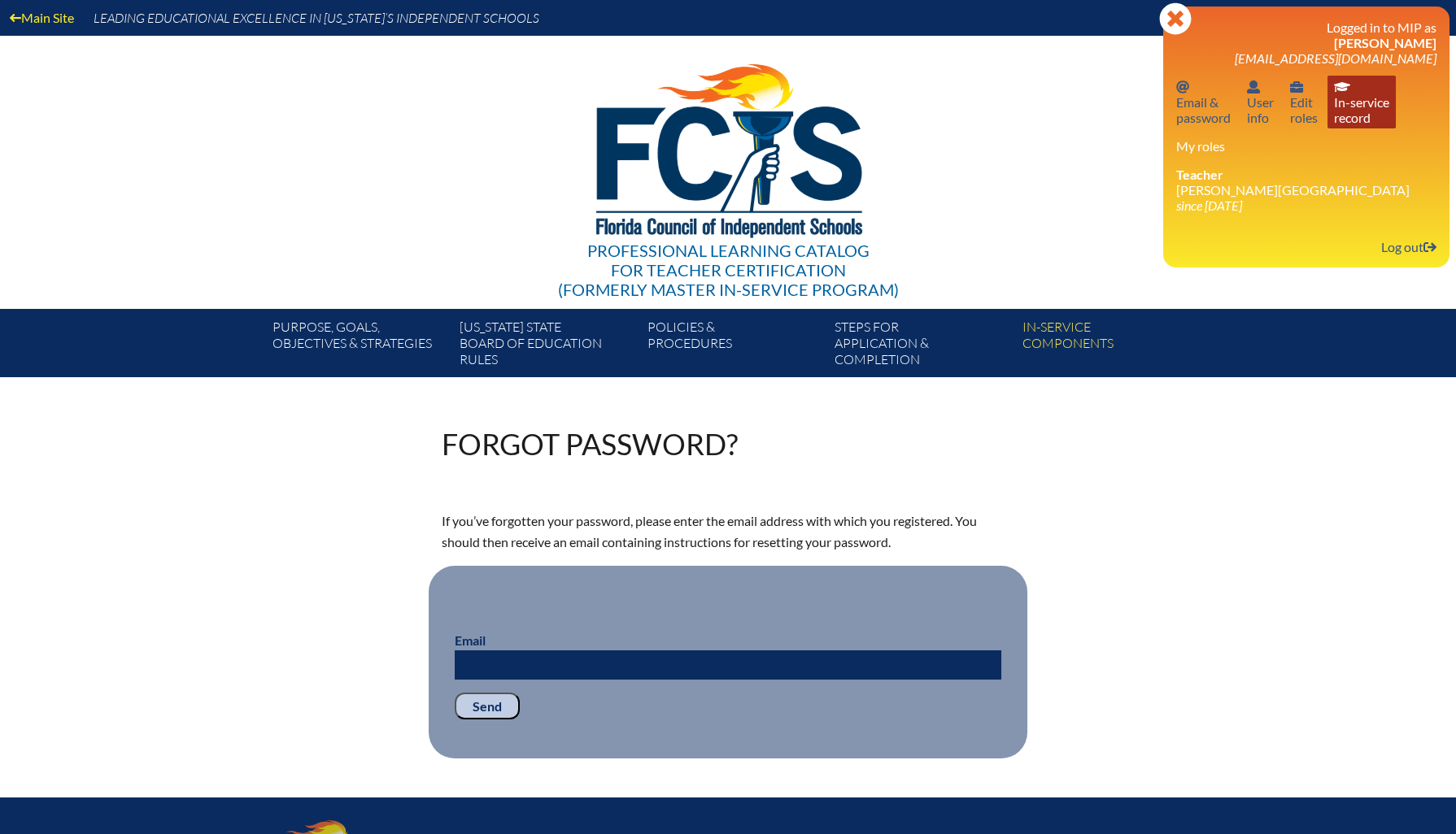
click at [1358, 113] on link "In-service record In-service record" at bounding box center [1360, 103] width 68 height 53
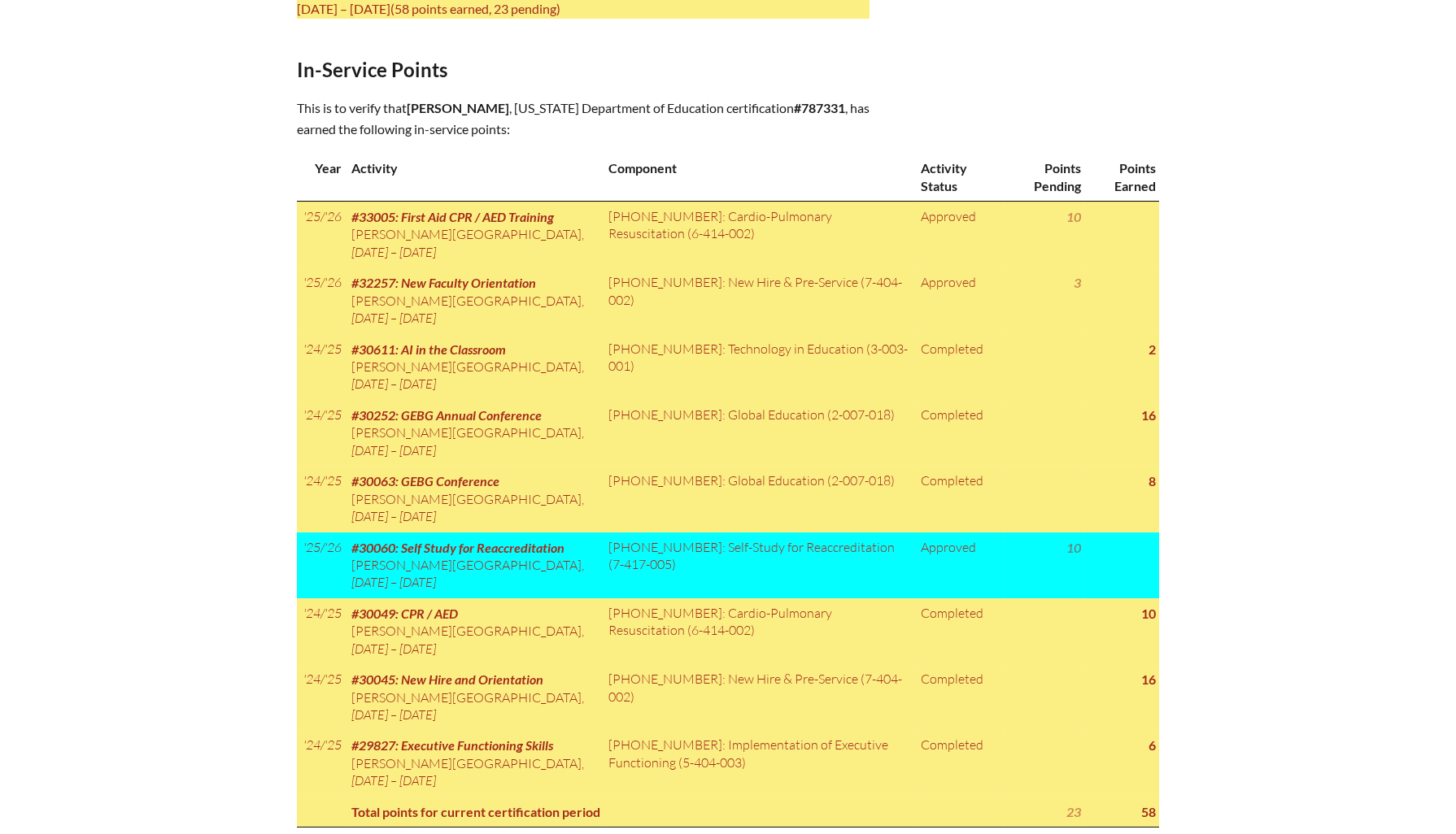
scroll to position [808, 0]
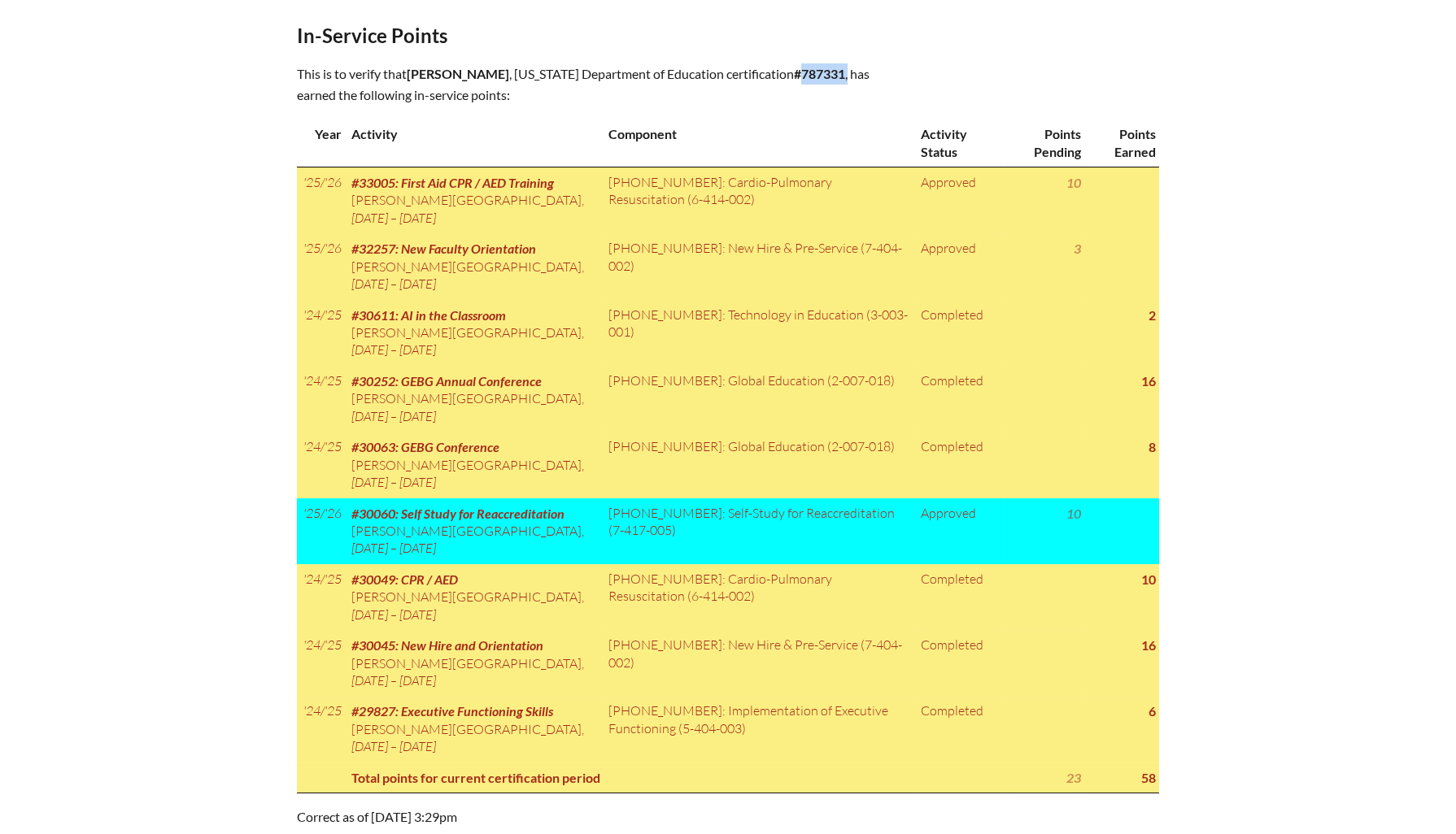
drag, startPoint x: 823, startPoint y: 68, endPoint x: 869, endPoint y: 72, distance: 46.2
click at [869, 72] on p "This is to verify that [PERSON_NAME] , [US_STATE] Department of Education certi…" at bounding box center [583, 85] width 572 height 42
copy p "787331 ,"
